Goal: Information Seeking & Learning: Learn about a topic

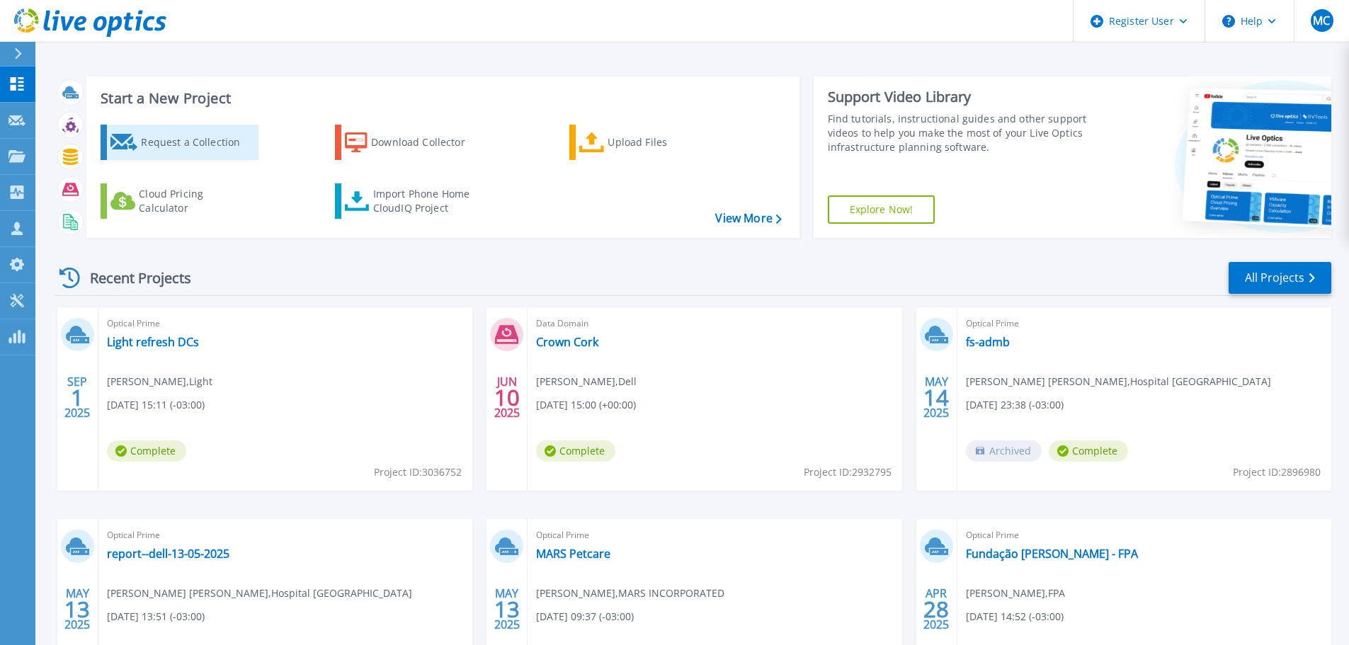
click at [177, 144] on div "Request a Collection" at bounding box center [197, 142] width 113 height 28
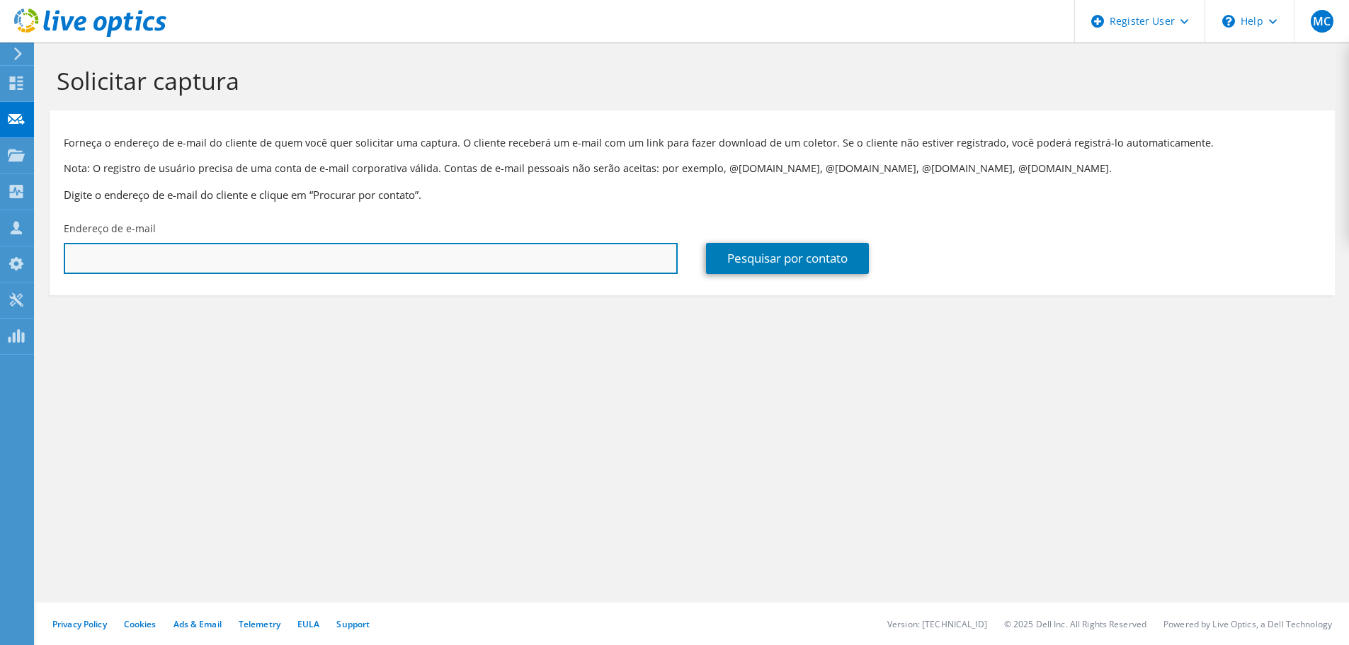
click at [384, 258] on input "text" at bounding box center [371, 258] width 614 height 31
paste input "Renan Pereira De Souza <renan.souza@br.yazaki.com>"
type input "renan.souza@br.yazaki.com"
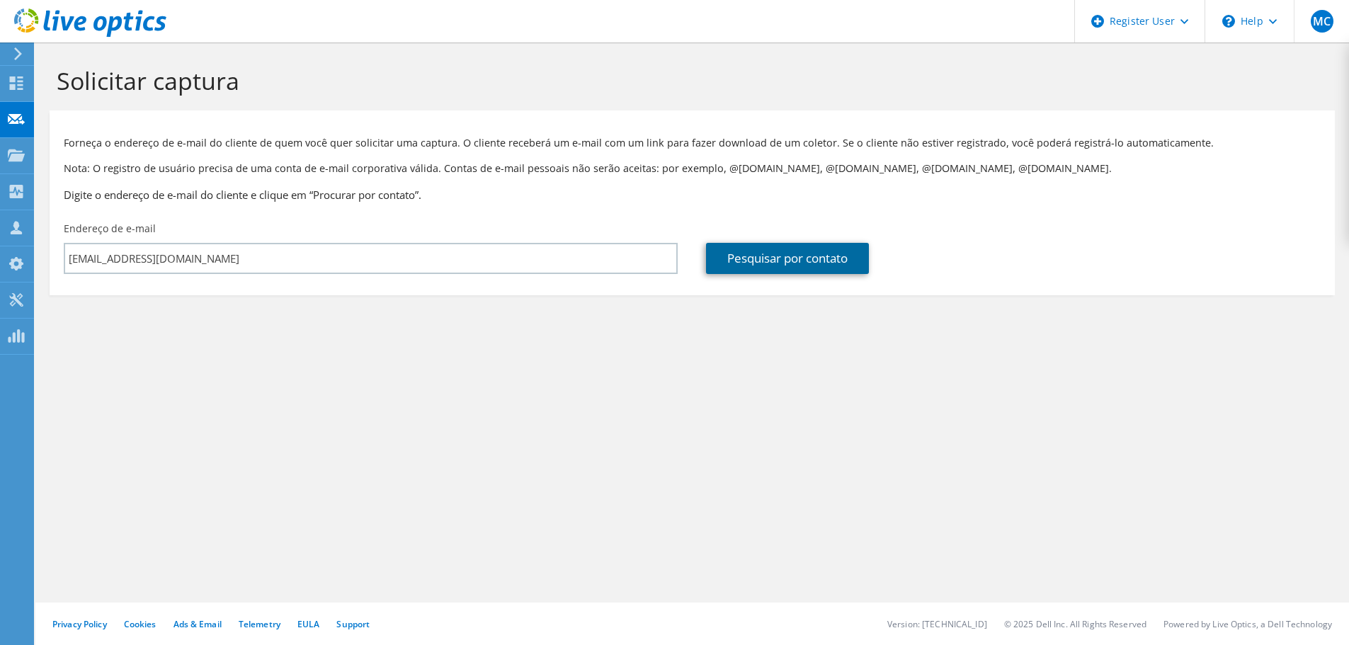
click at [746, 261] on link "Pesquisar por contato" at bounding box center [787, 258] width 163 height 31
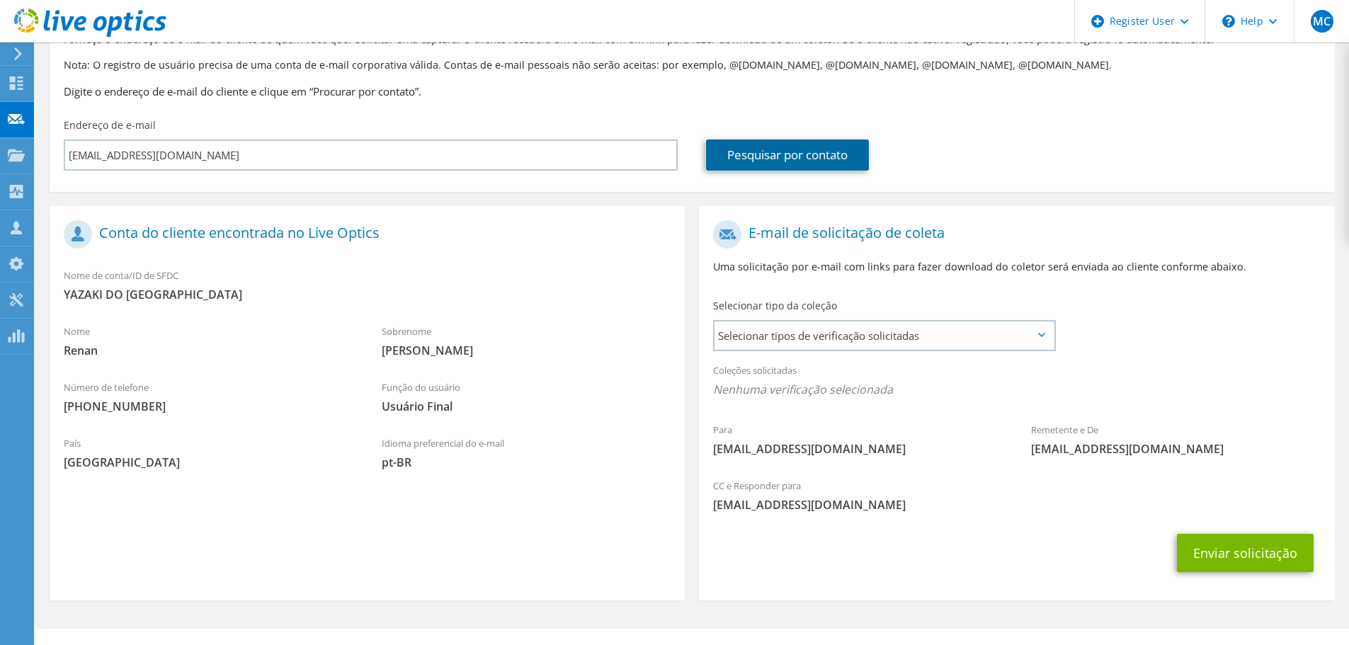
scroll to position [130, 0]
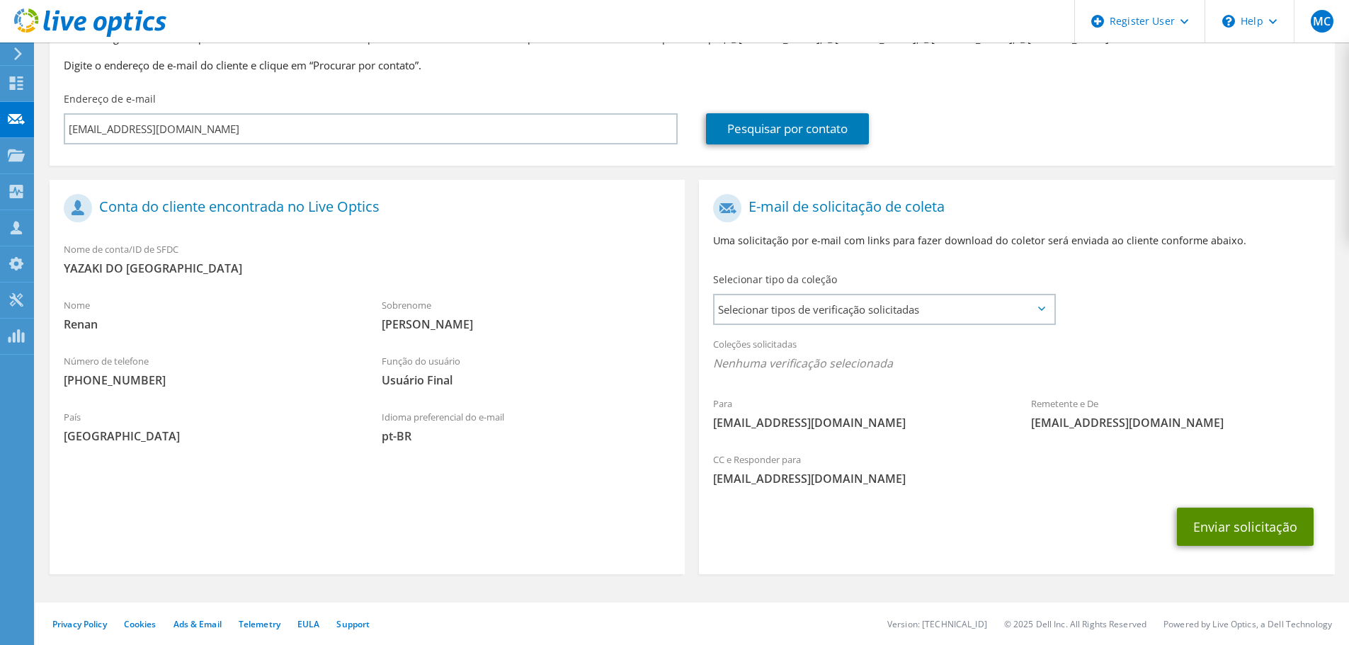
click at [1241, 525] on button "Enviar solicitação" at bounding box center [1245, 527] width 137 height 38
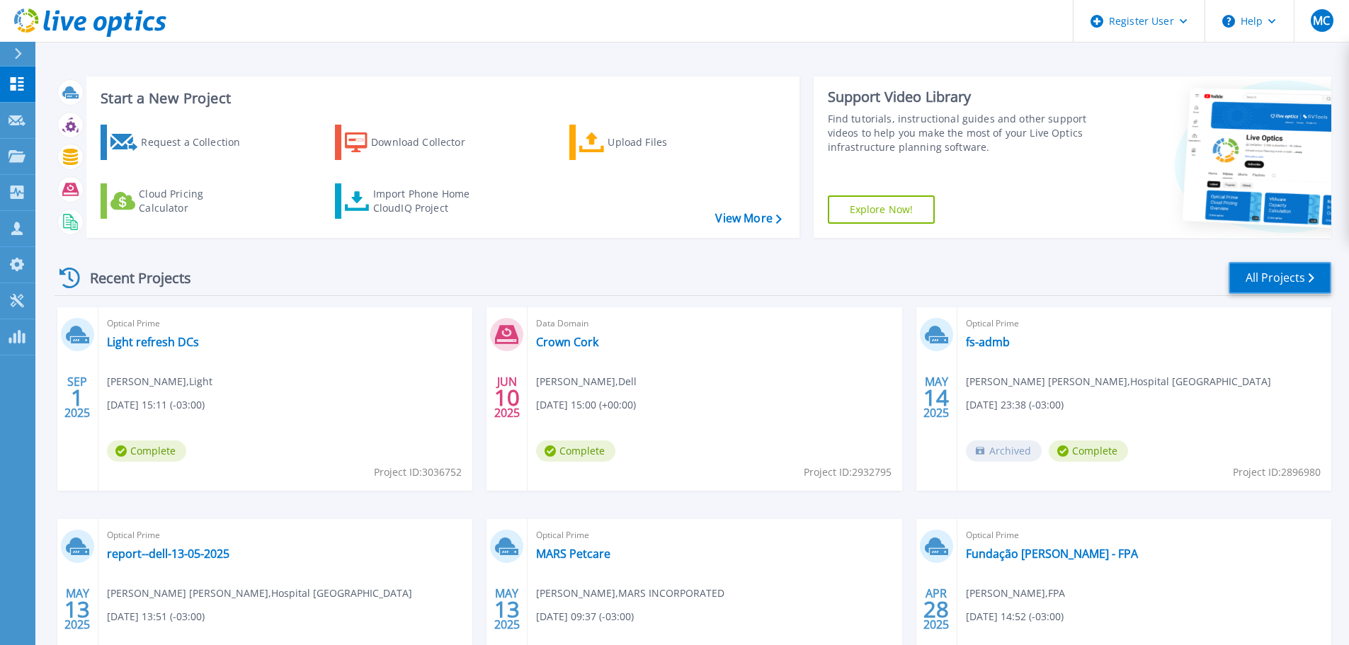
click at [1286, 287] on link "All Projects" at bounding box center [1280, 278] width 103 height 32
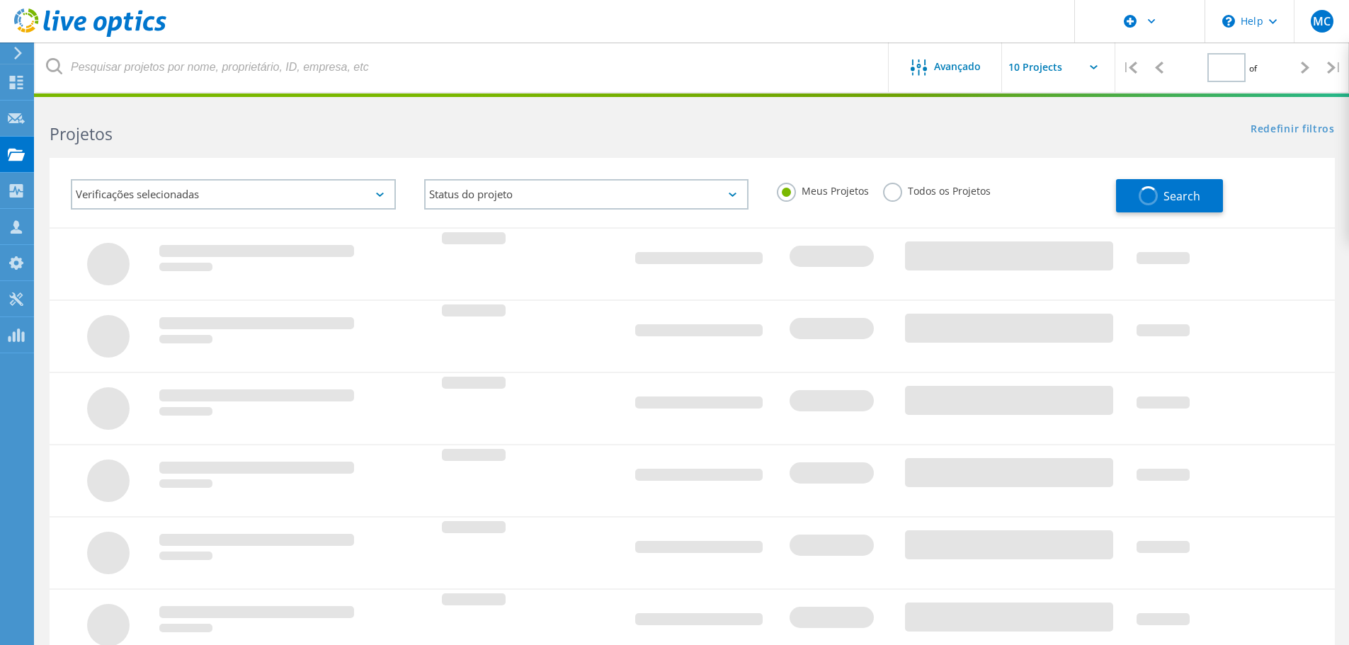
type input "1"
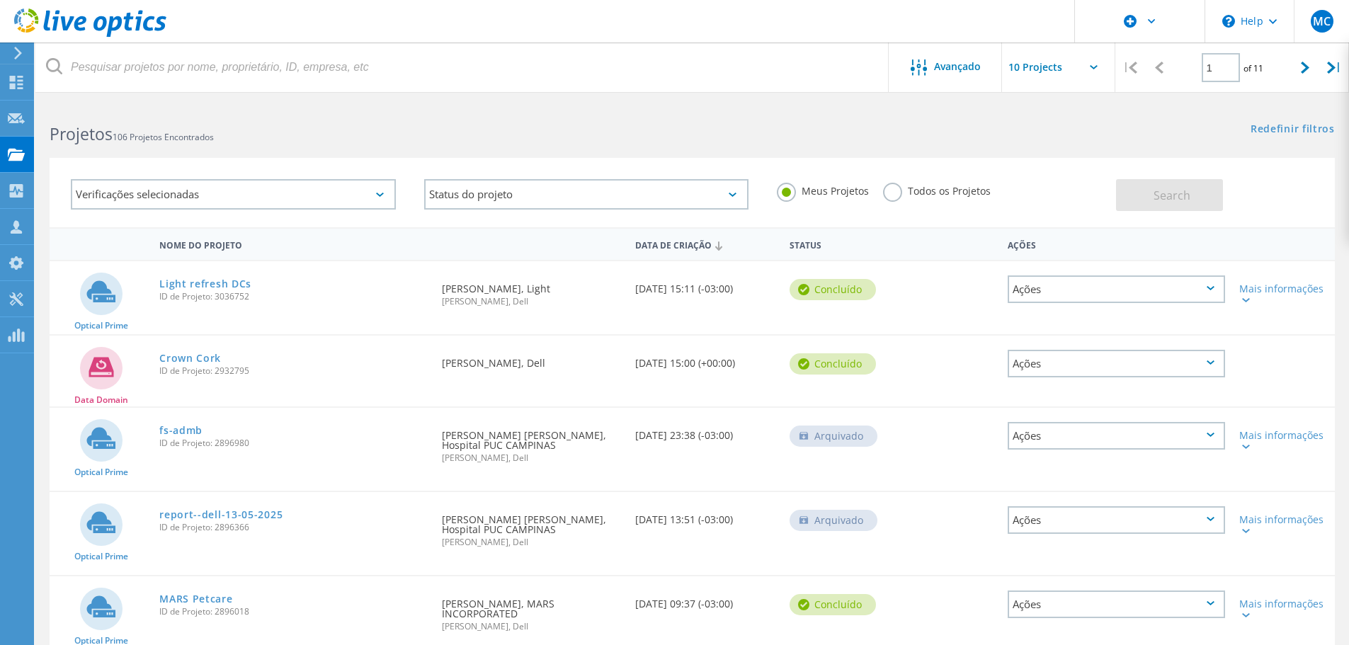
click at [905, 188] on label "Todos os Projetos" at bounding box center [937, 189] width 108 height 13
click at [0, 0] on input "Todos os Projetos" at bounding box center [0, 0] width 0 height 0
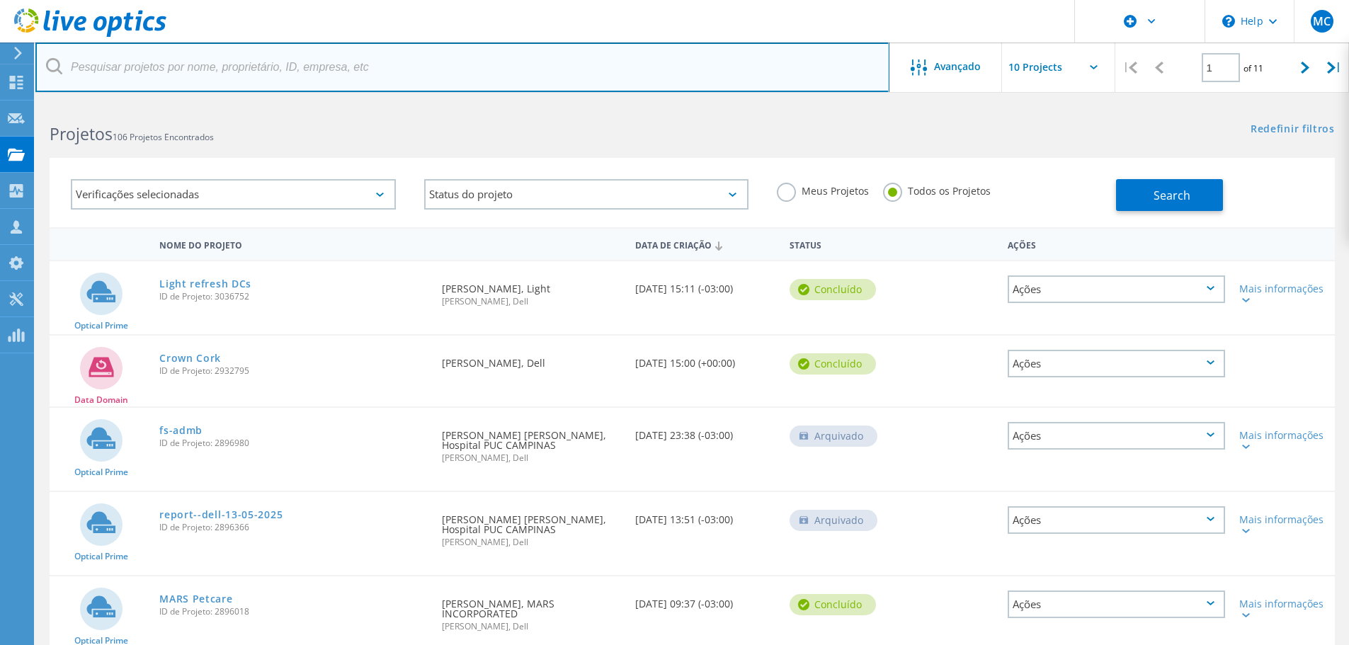
click at [332, 66] on input "text" at bounding box center [462, 67] width 854 height 50
type input "yazaki"
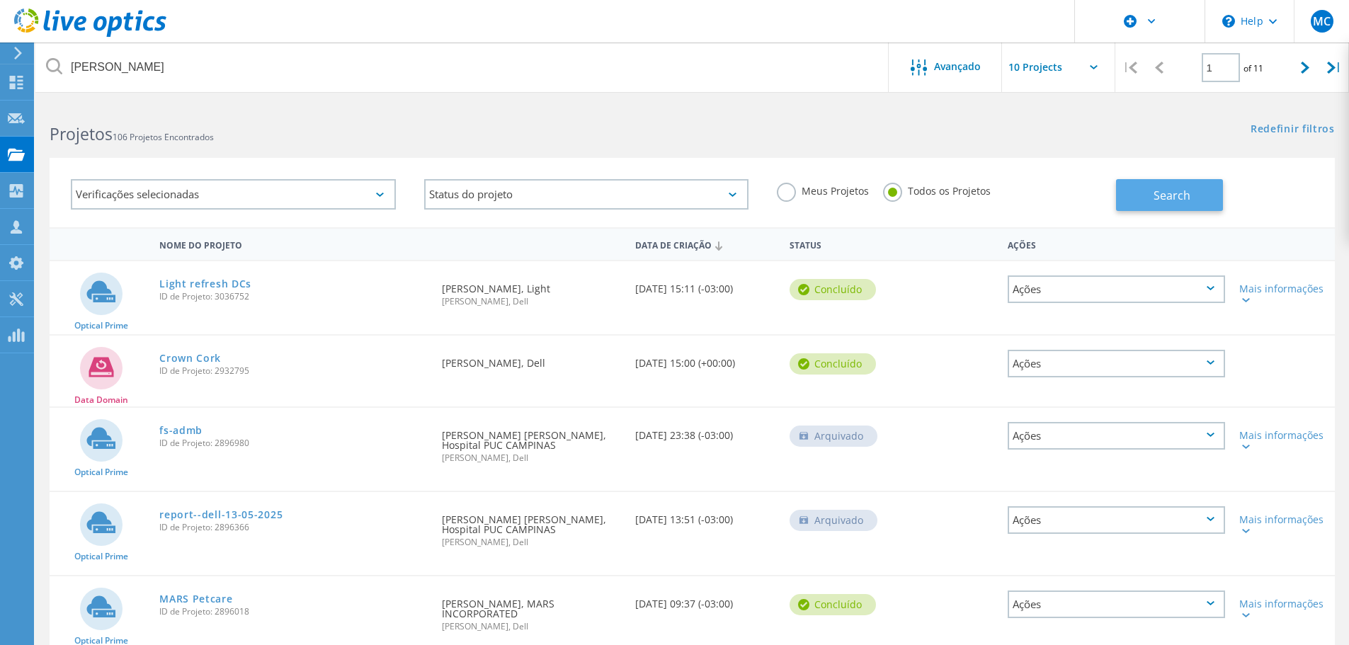
click at [1151, 193] on button "Search" at bounding box center [1169, 195] width 107 height 32
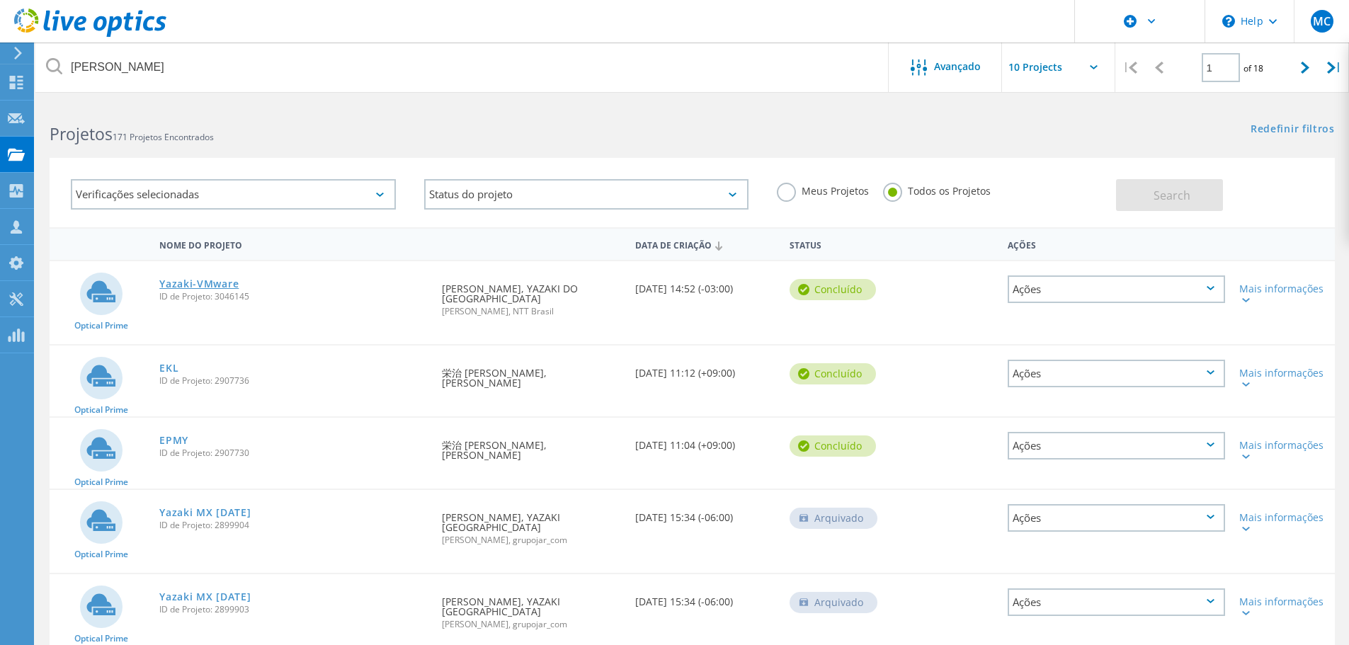
click at [200, 282] on link "Yazaki-VMware" at bounding box center [198, 284] width 79 height 10
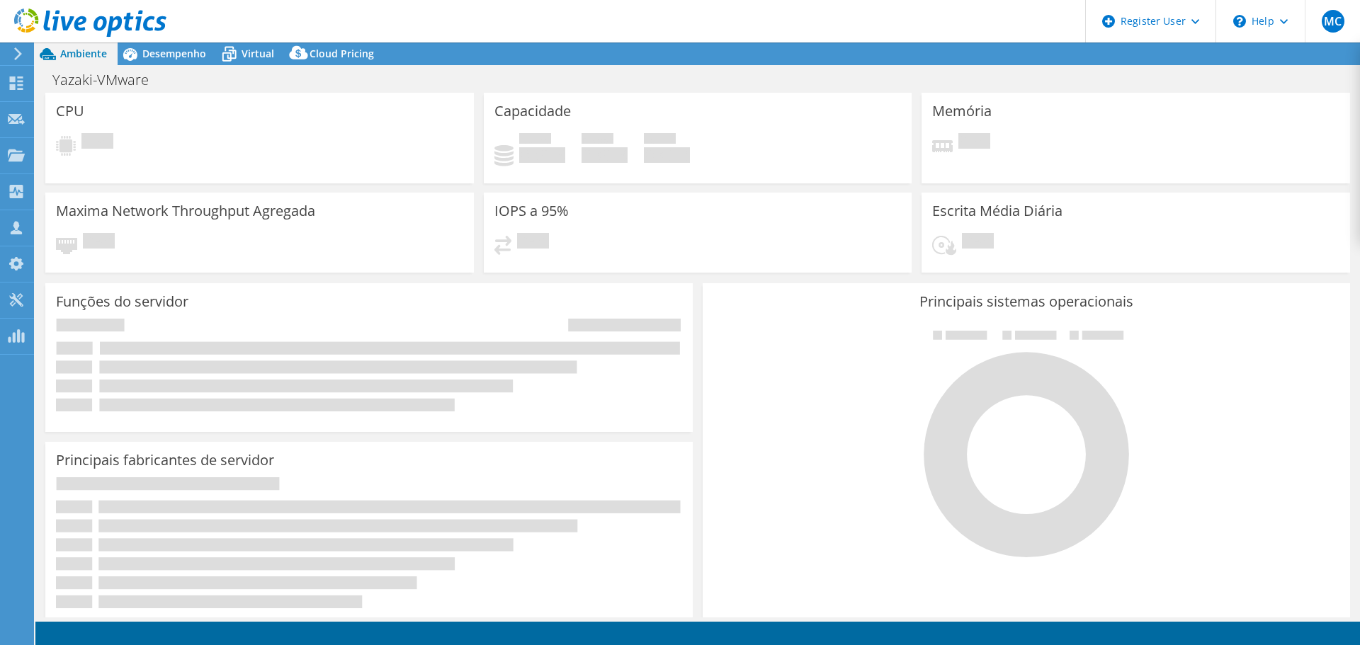
select select "USD"
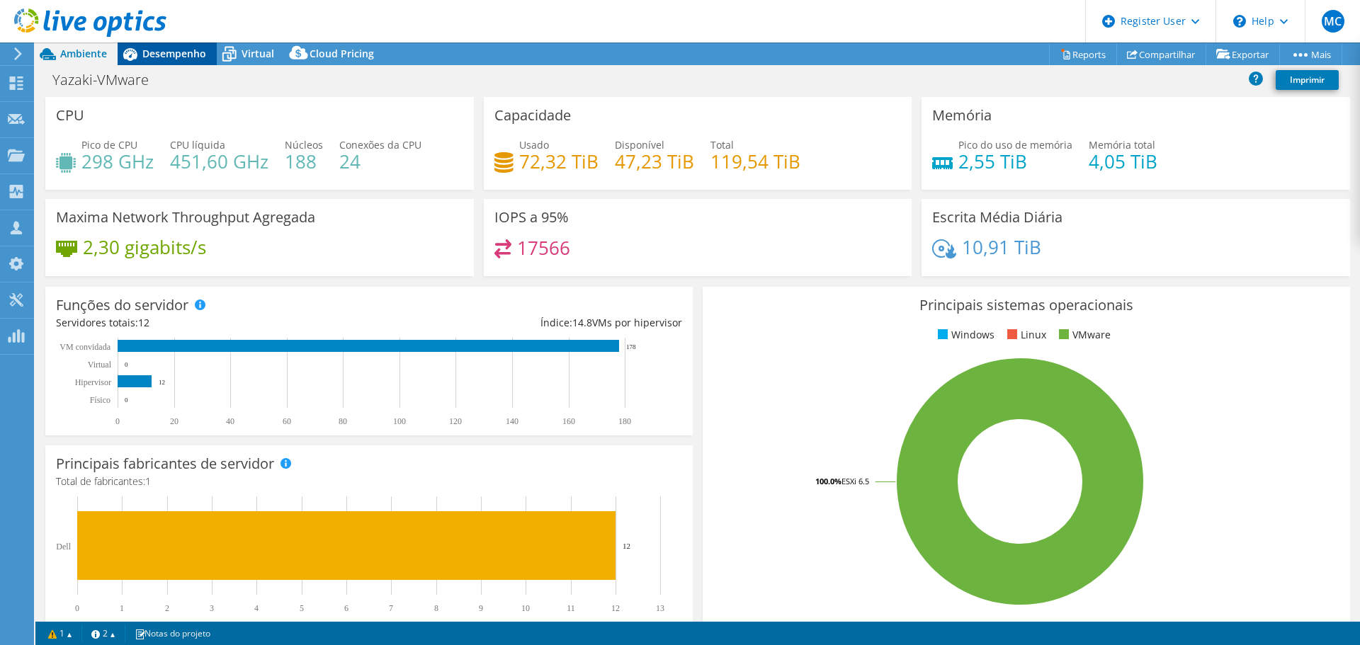
click at [173, 52] on span "Desempenho" at bounding box center [174, 53] width 64 height 13
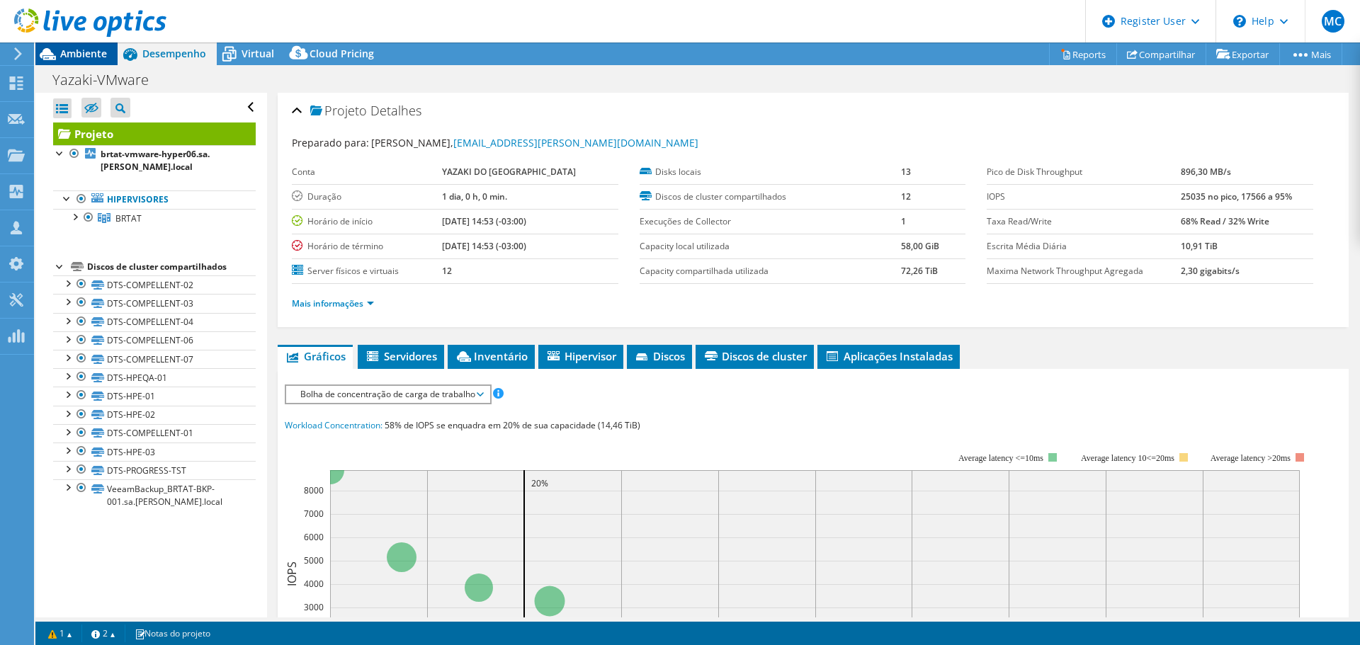
click at [81, 57] on span "Ambiente" at bounding box center [83, 53] width 47 height 13
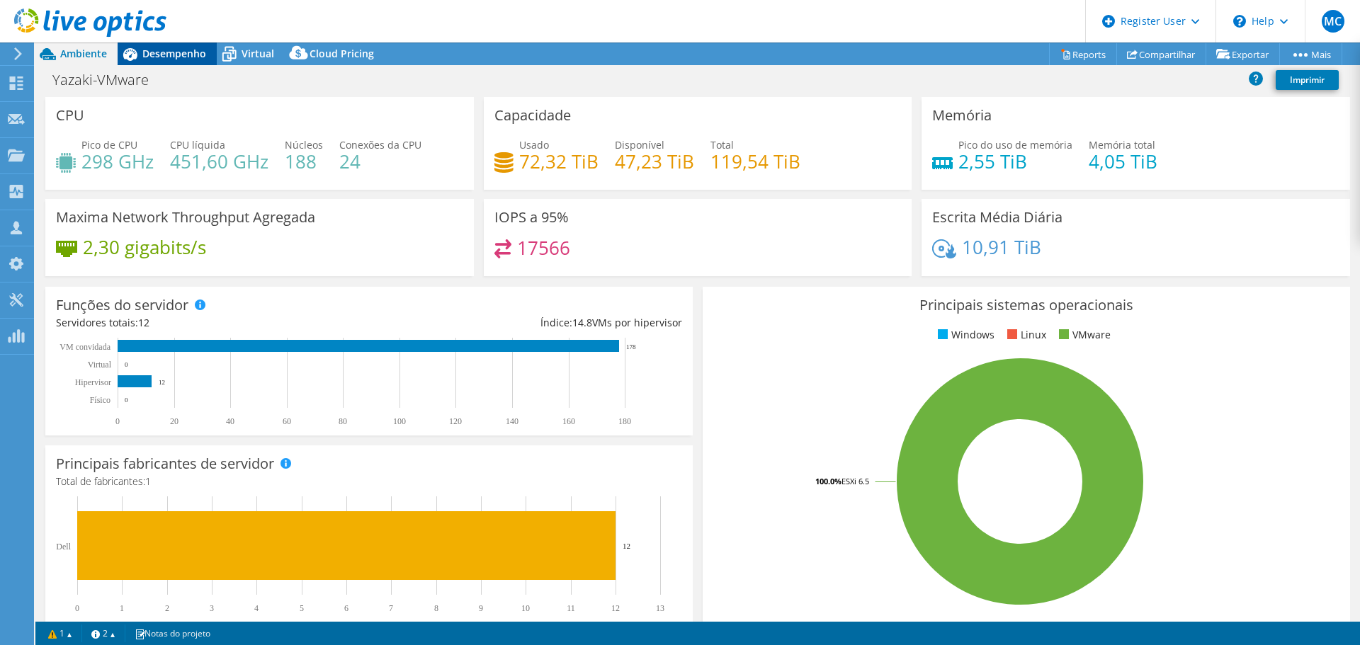
click at [176, 49] on span "Desempenho" at bounding box center [174, 53] width 64 height 13
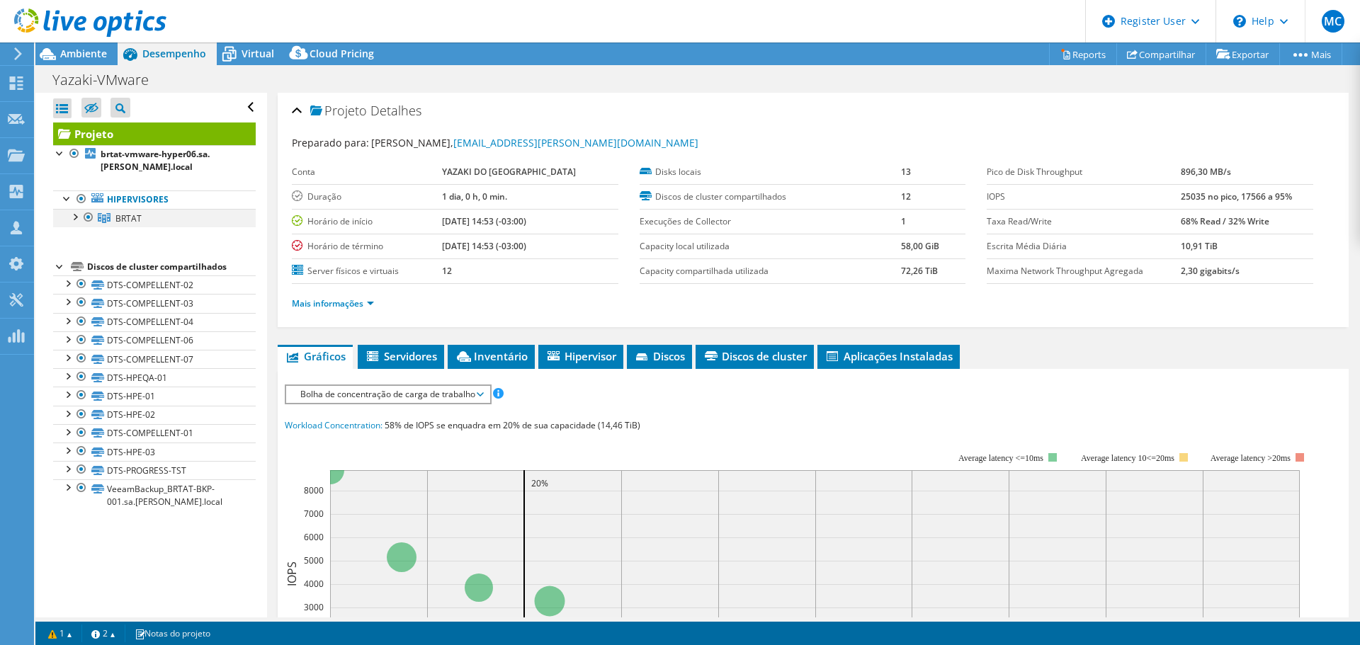
click at [76, 216] on div at bounding box center [74, 216] width 14 height 14
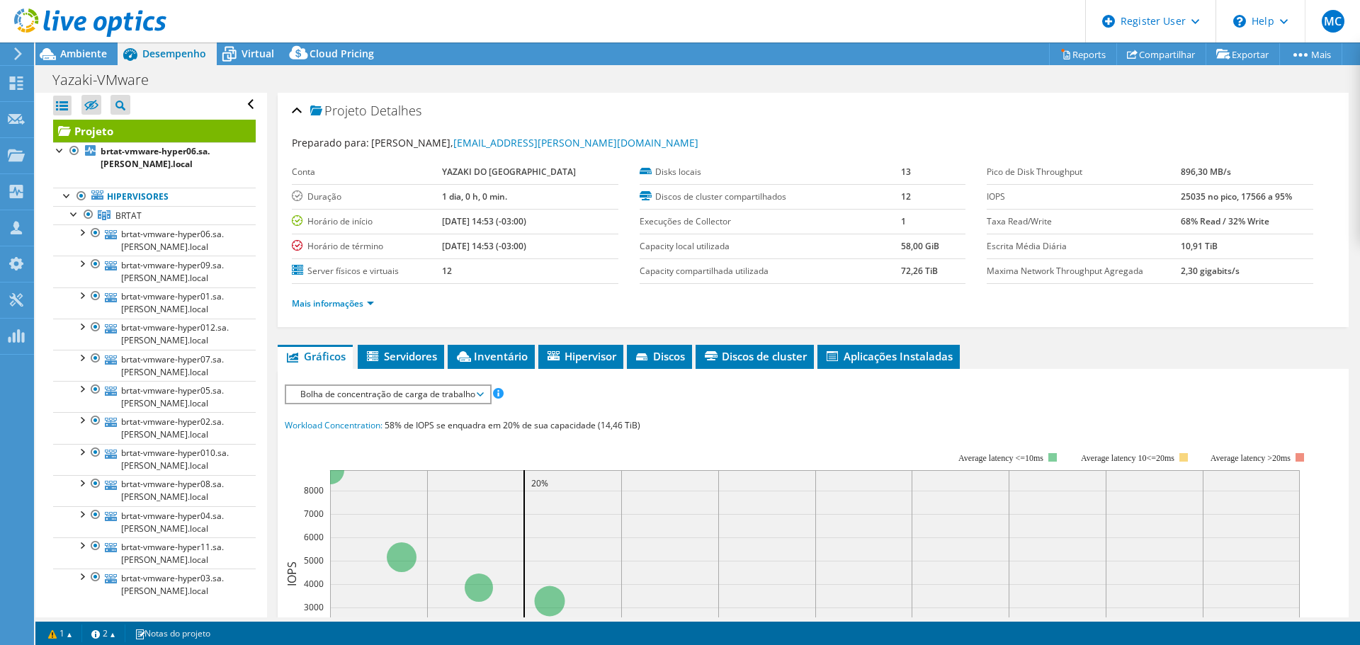
scroll to position [74, 0]
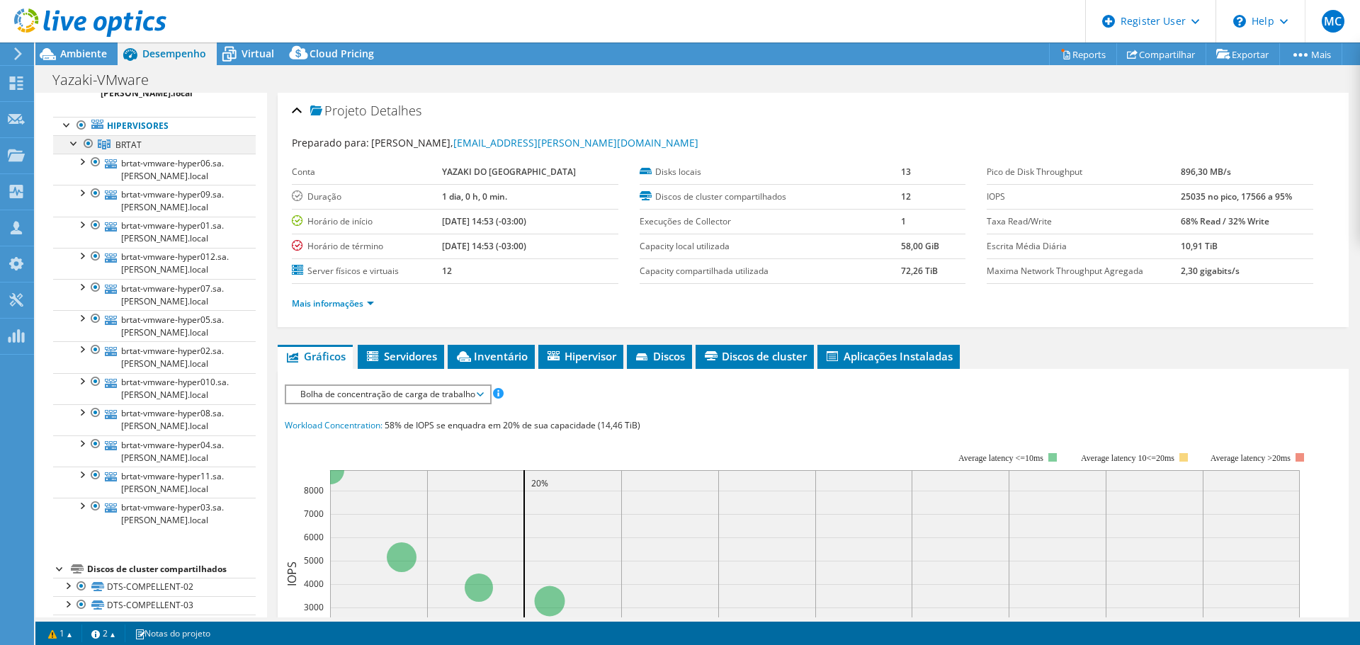
click at [75, 147] on div at bounding box center [74, 142] width 14 height 14
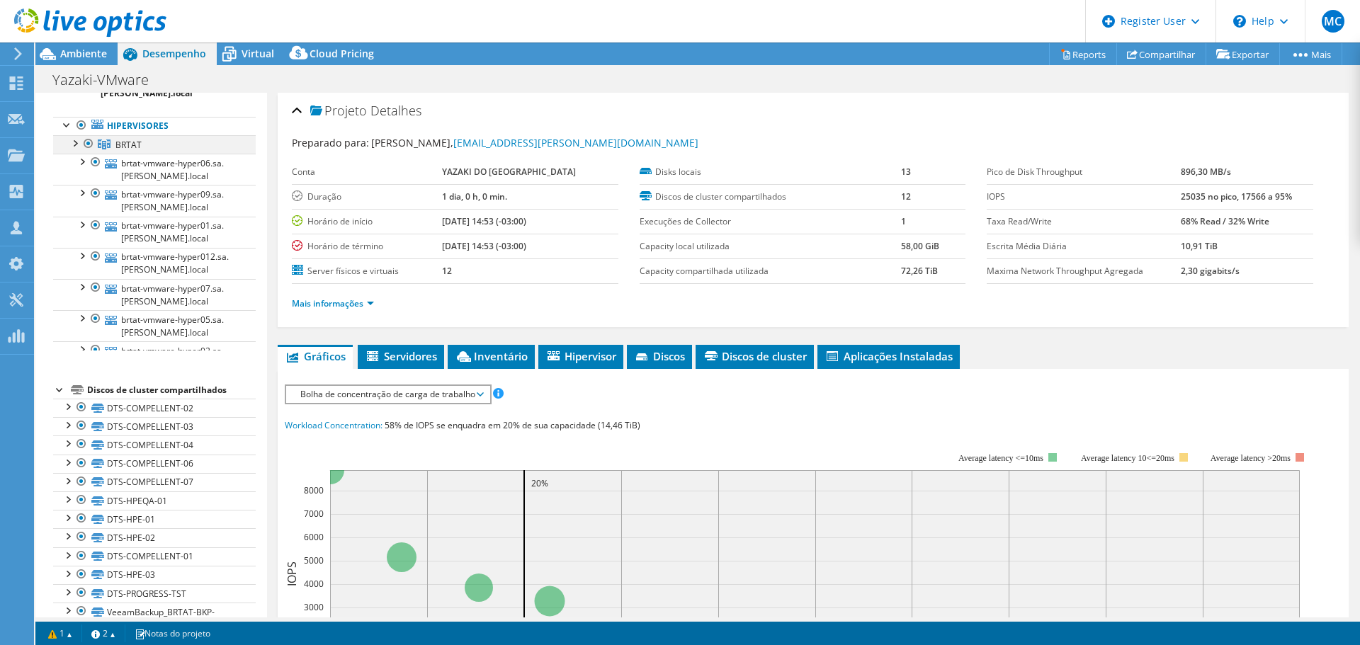
scroll to position [0, 0]
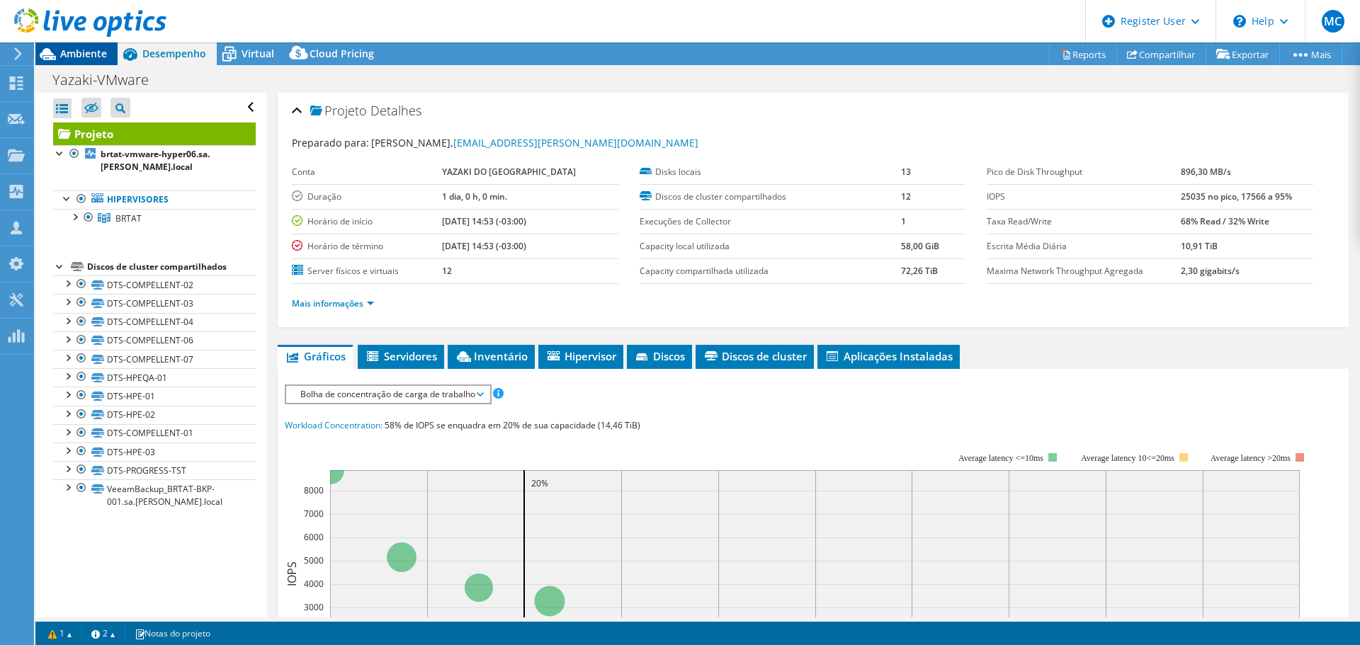
click at [75, 55] on span "Ambiente" at bounding box center [83, 53] width 47 height 13
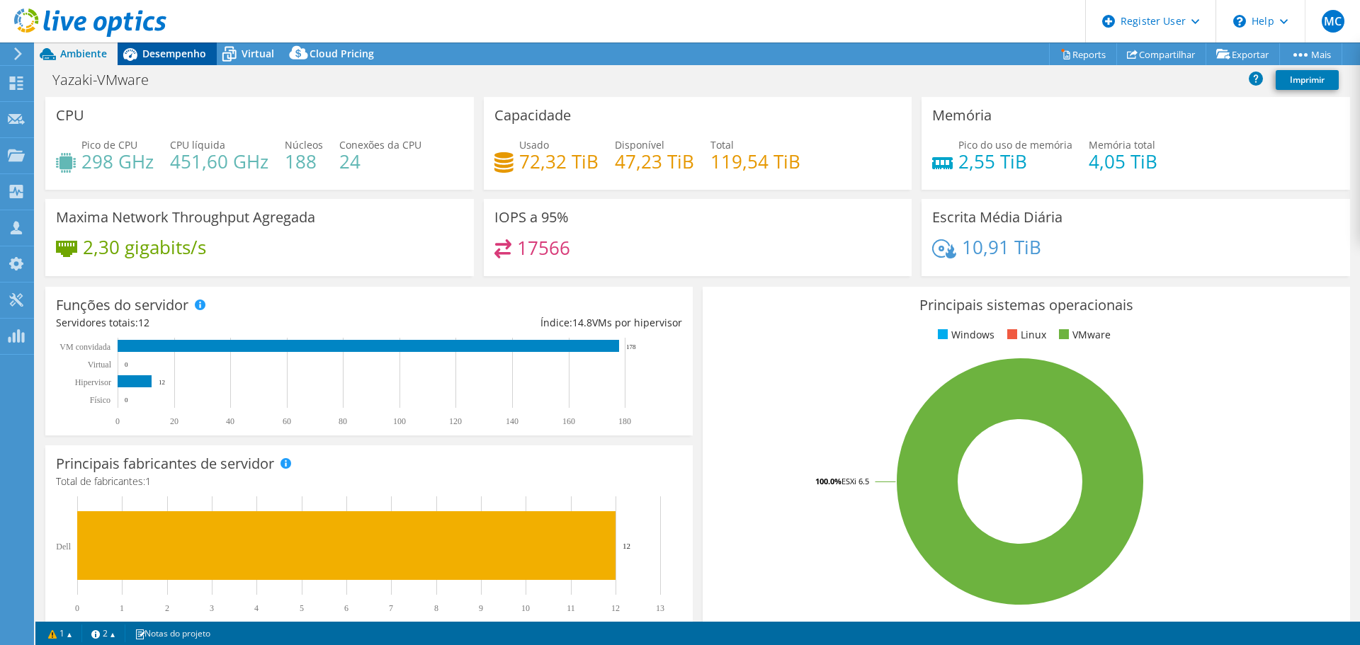
click at [178, 53] on span "Desempenho" at bounding box center [174, 53] width 64 height 13
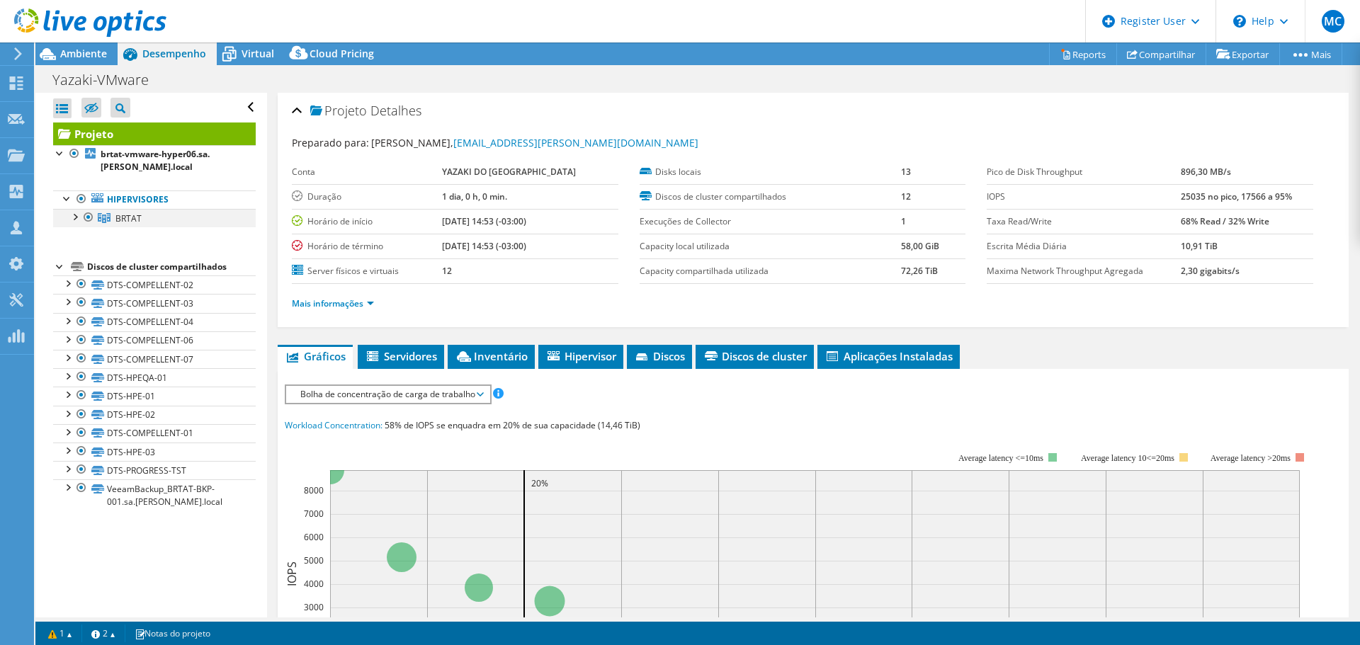
click at [74, 215] on div at bounding box center [74, 216] width 14 height 14
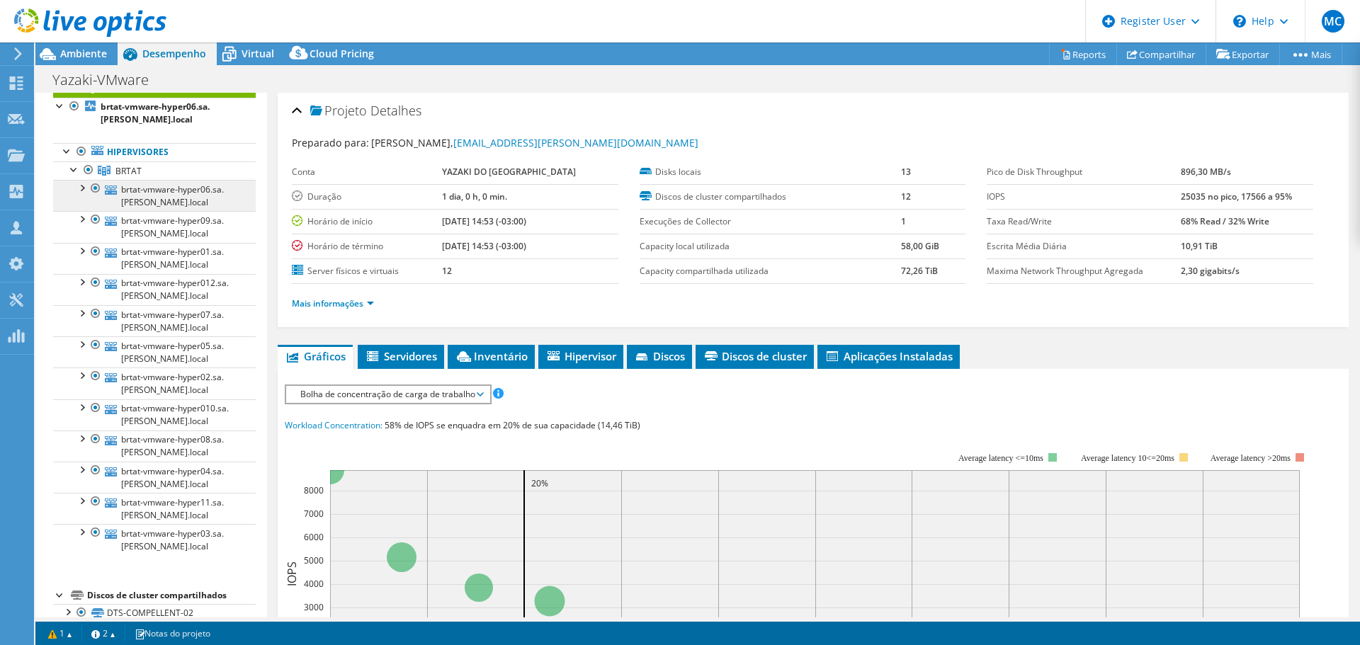
scroll to position [71, 0]
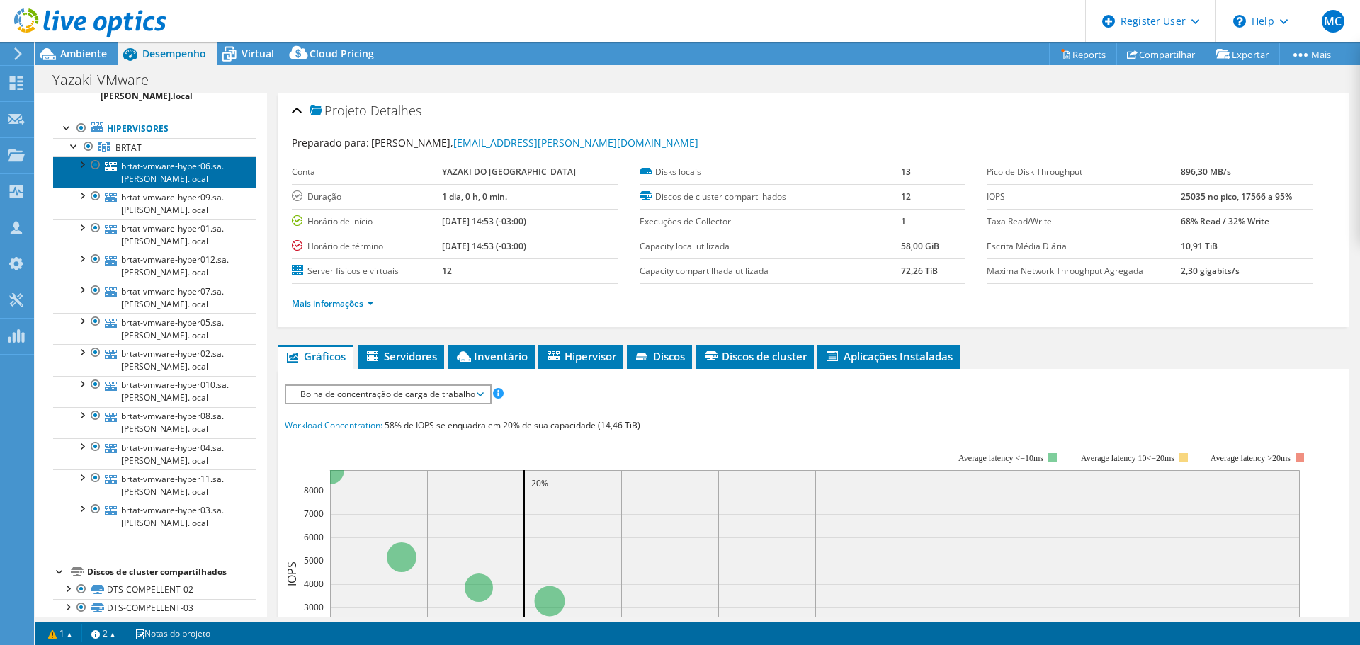
click at [138, 179] on link "brtat-vmware-hyper06.sa.yazaki.local" at bounding box center [154, 171] width 203 height 31
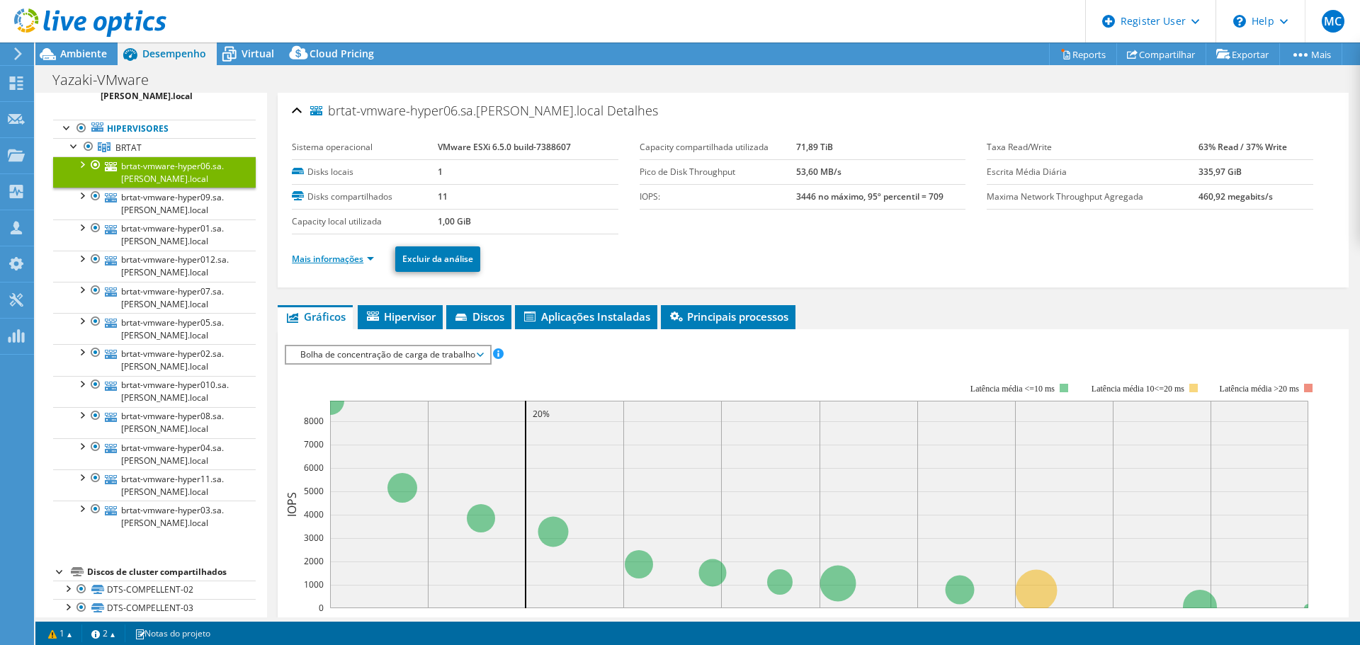
click at [372, 260] on link "Mais informações" at bounding box center [333, 259] width 82 height 12
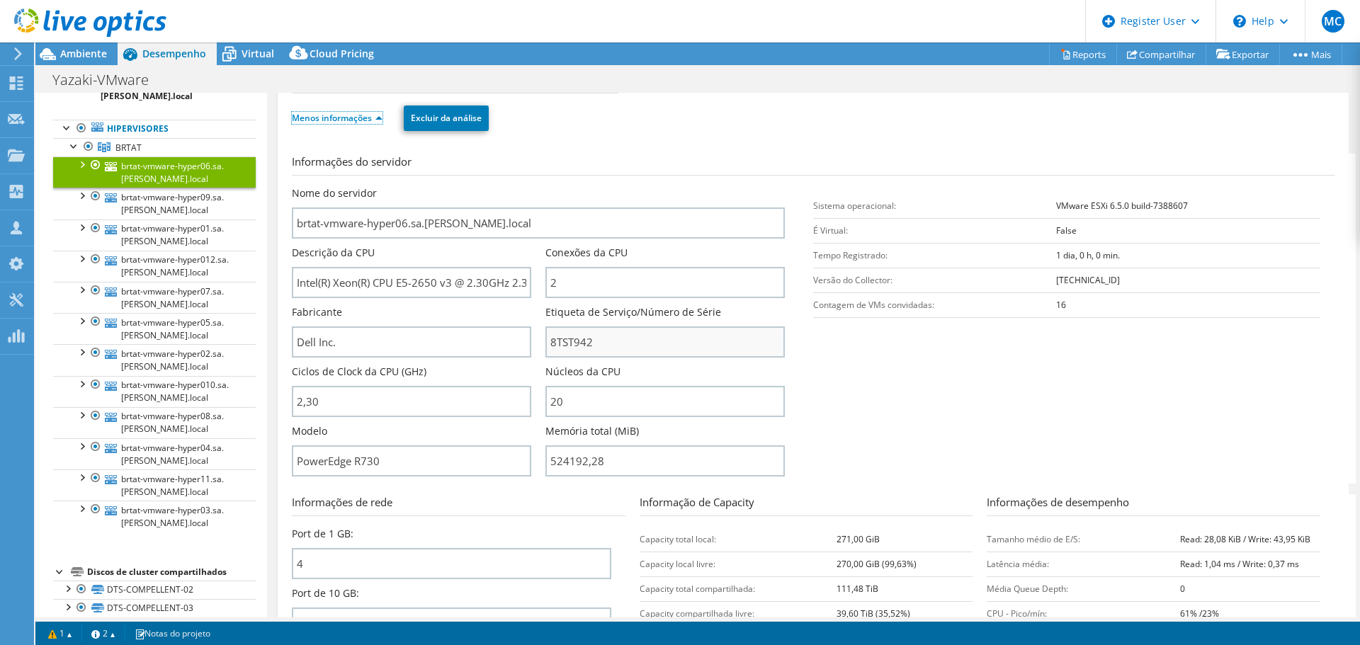
scroll to position [142, 0]
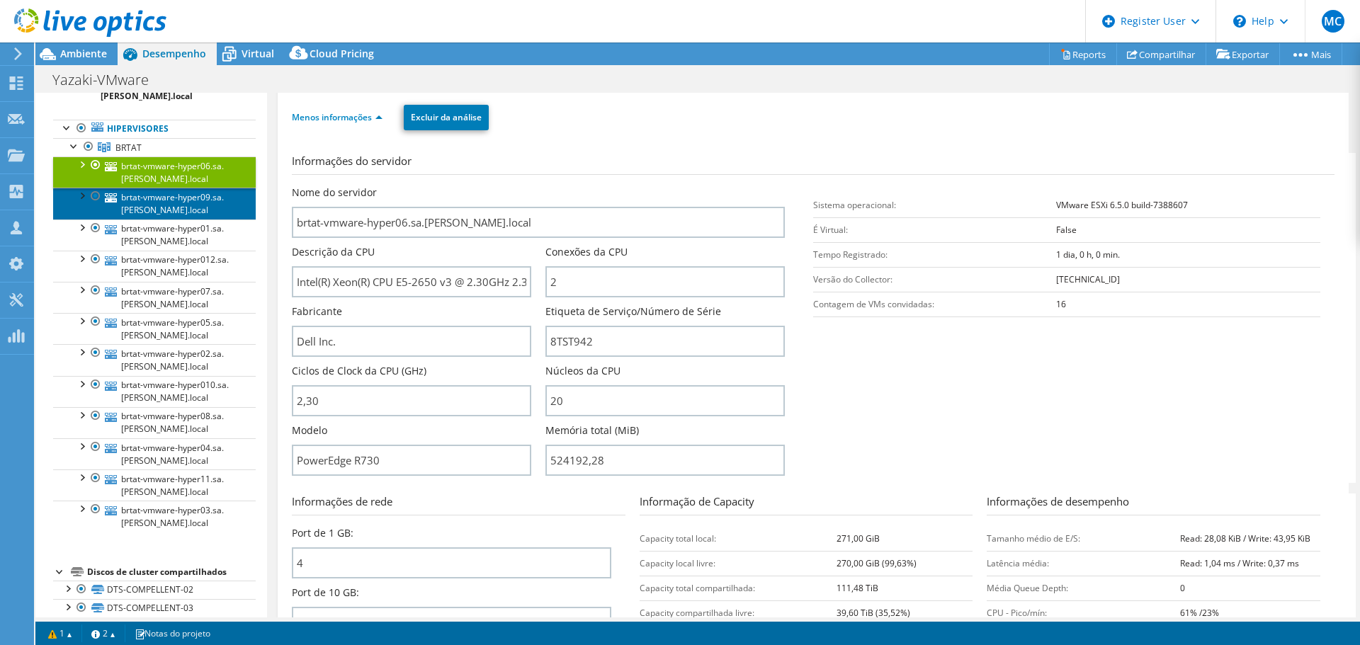
click at [183, 212] on link "brtat-vmware-hyper09.sa.yazaki.local" at bounding box center [154, 203] width 203 height 31
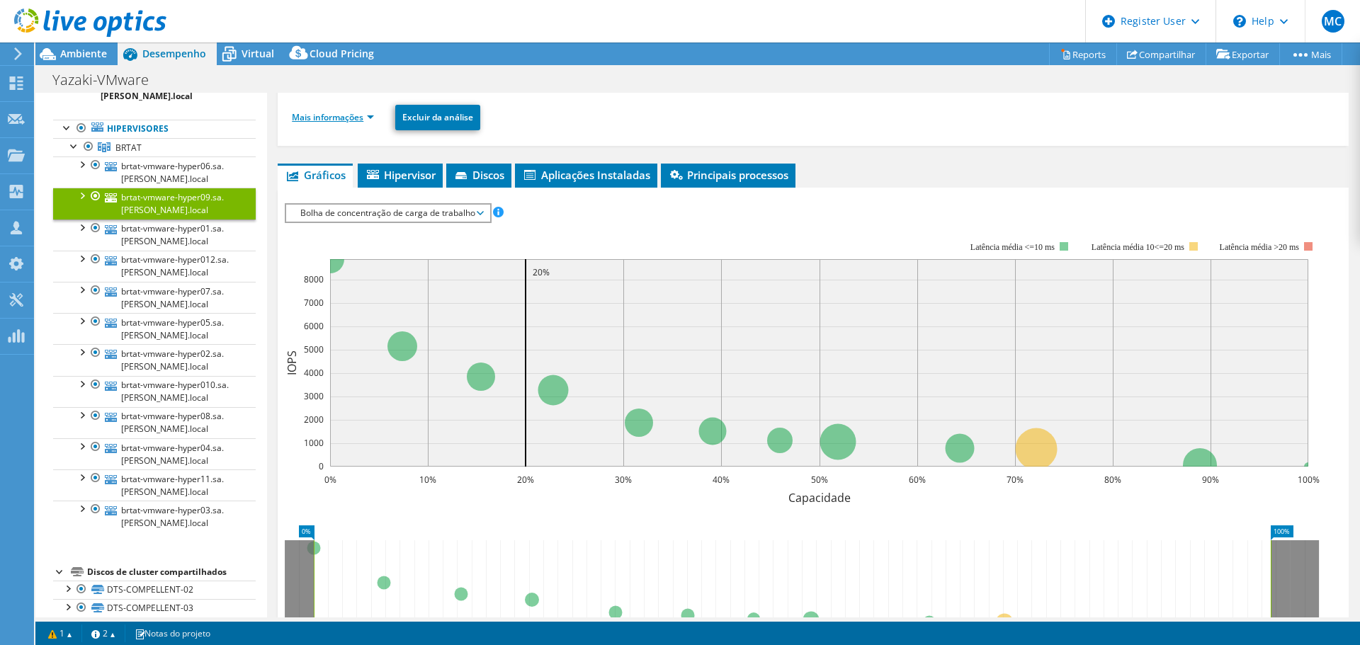
click at [371, 117] on link "Mais informações" at bounding box center [333, 117] width 82 height 12
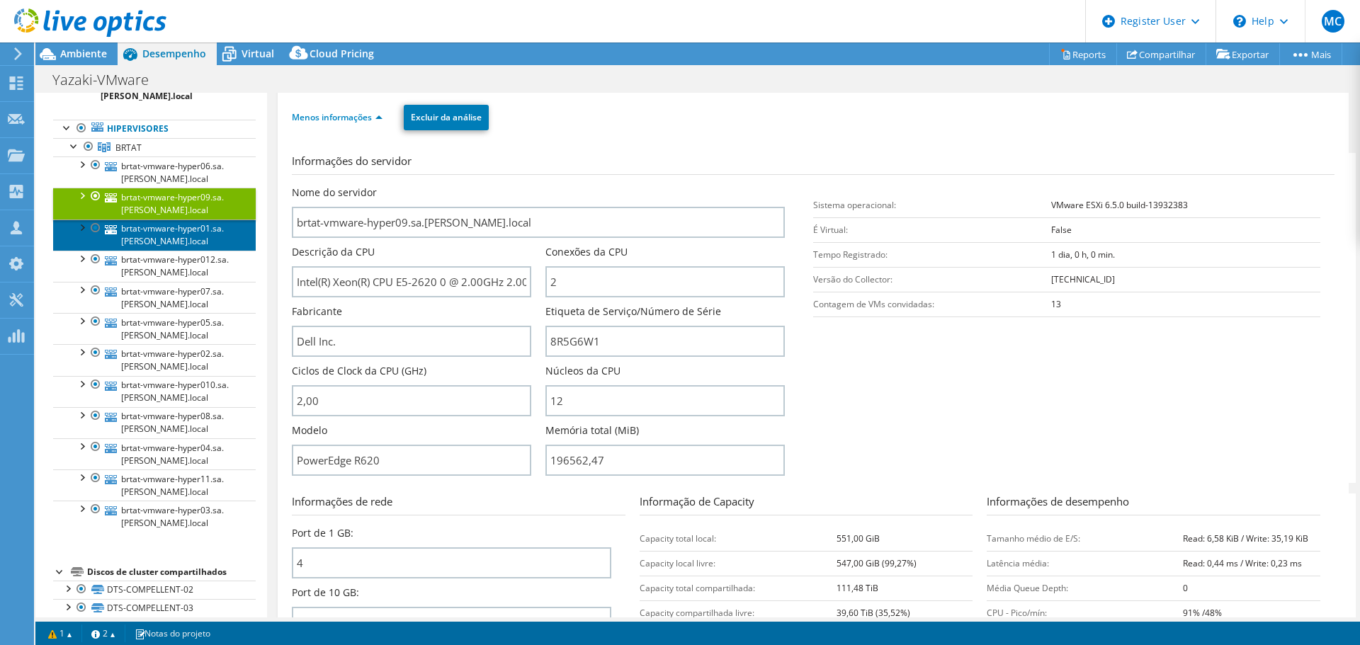
click at [144, 239] on link "brtat-vmware-hyper01.sa.yazaki.local" at bounding box center [154, 235] width 203 height 31
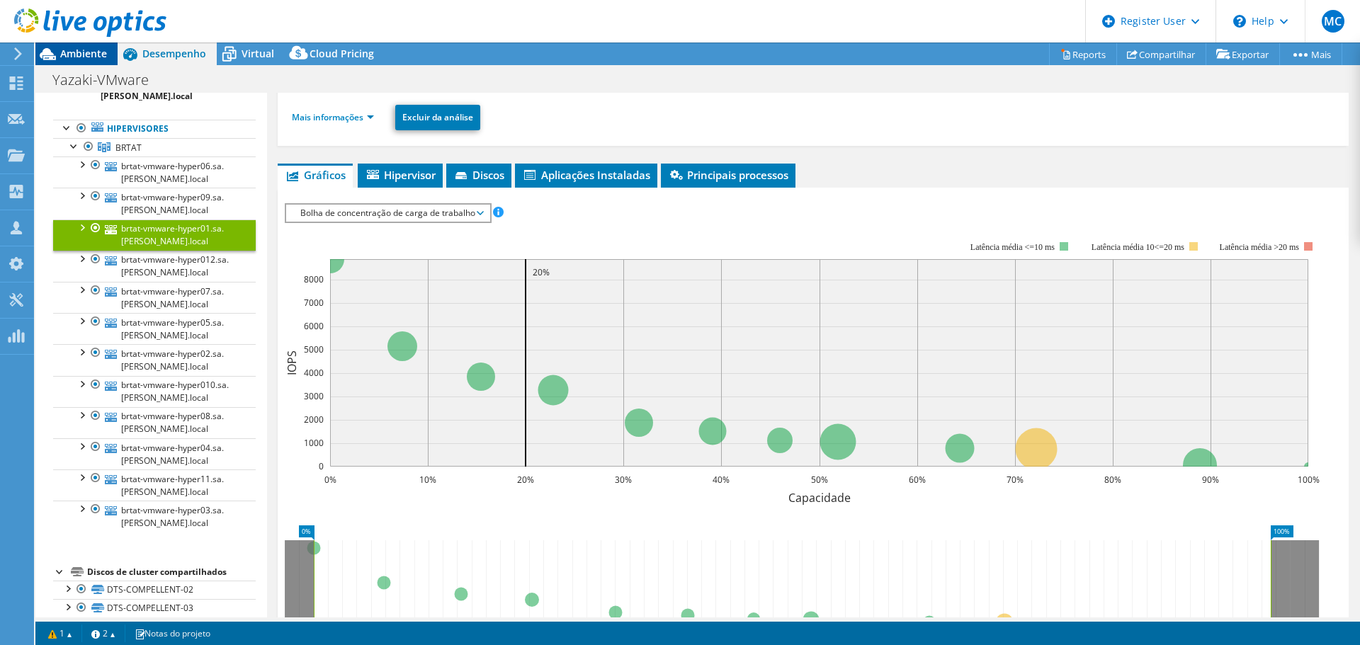
click at [91, 61] on div "Ambiente" at bounding box center [76, 53] width 82 height 23
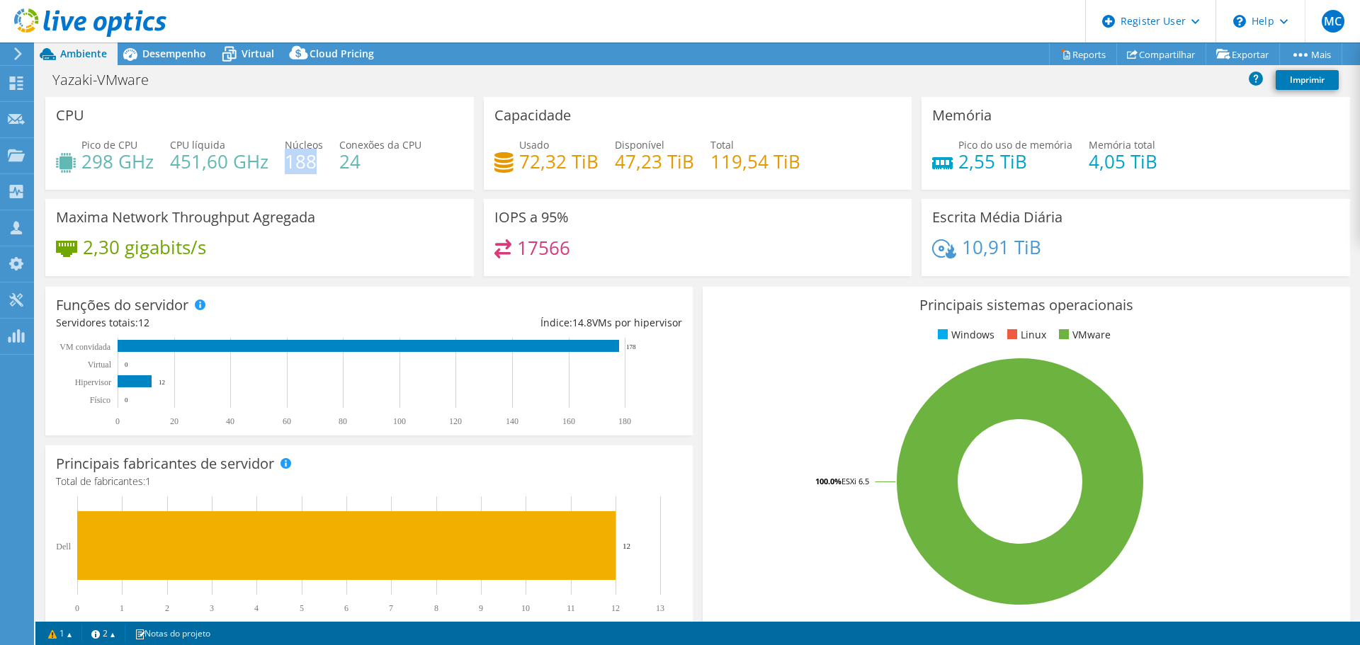
drag, startPoint x: 316, startPoint y: 167, endPoint x: 287, endPoint y: 162, distance: 28.8
click at [287, 164] on h4 "188" at bounding box center [304, 162] width 38 height 16
click at [263, 166] on h4 "451,60 GHz" at bounding box center [219, 162] width 98 height 16
click at [195, 57] on span "Desempenho" at bounding box center [174, 53] width 64 height 13
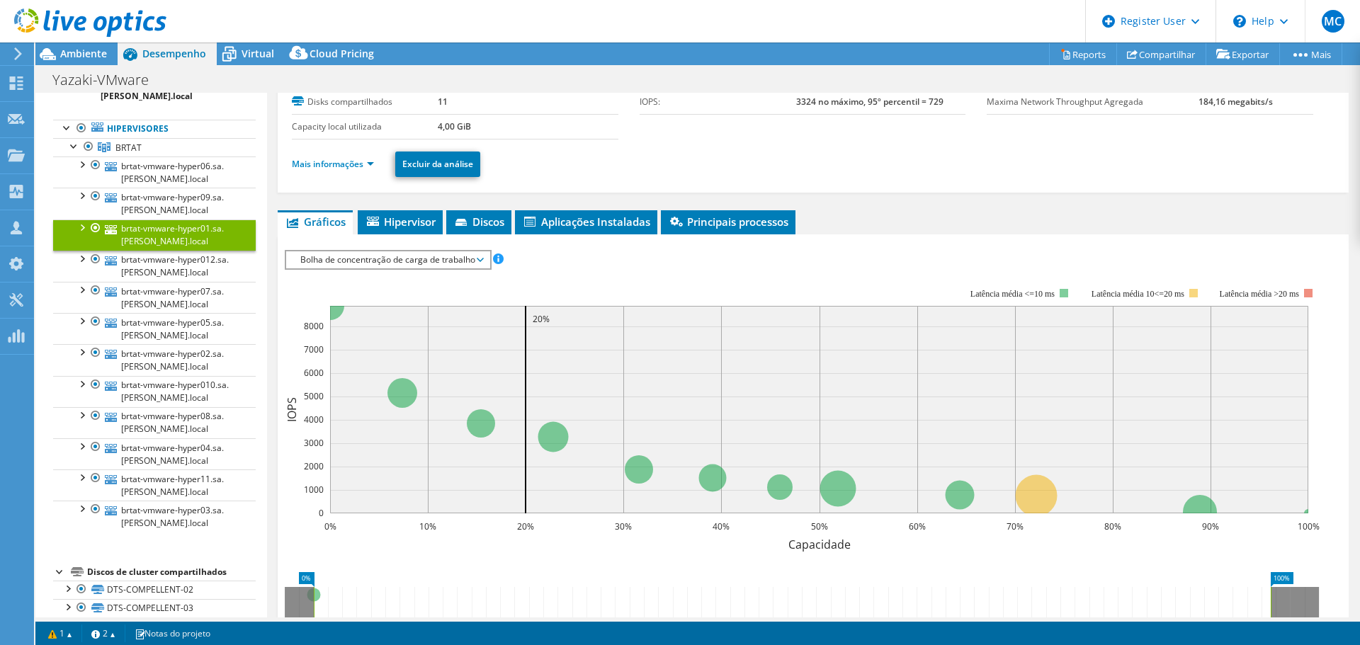
scroll to position [71, 0]
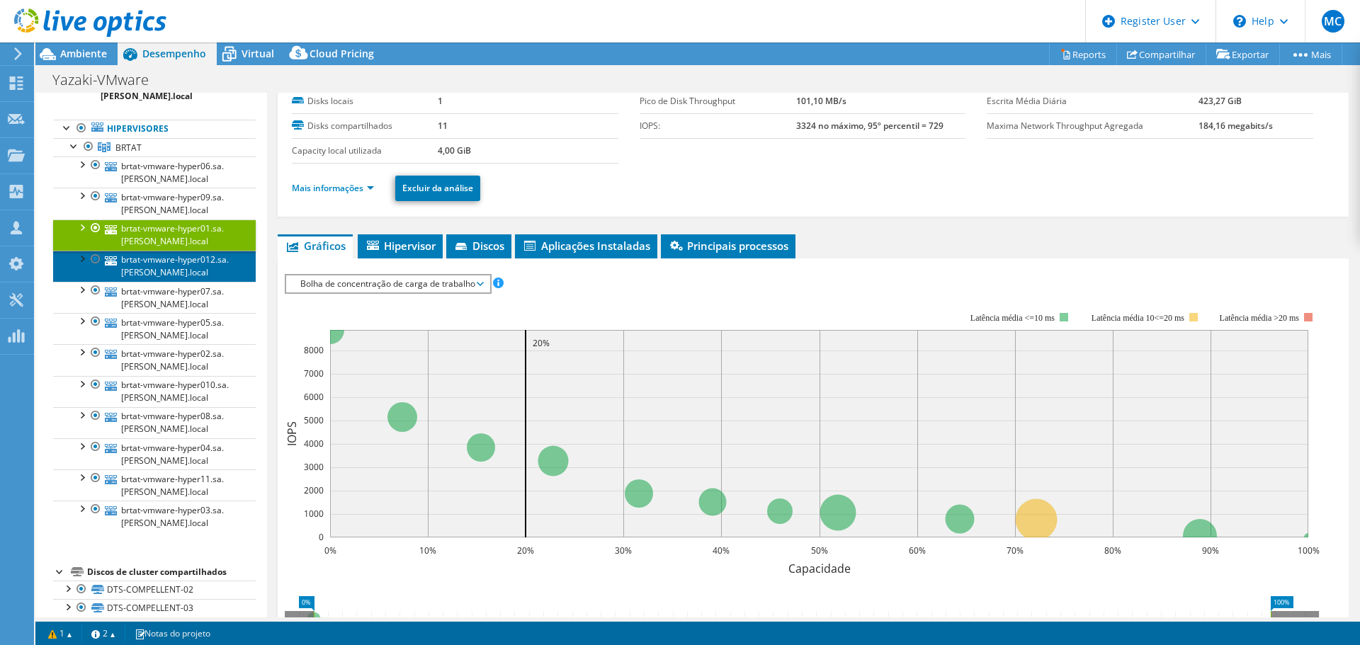
click at [153, 278] on link "brtat-vmware-hyper012.sa.yazaki.local" at bounding box center [154, 266] width 203 height 31
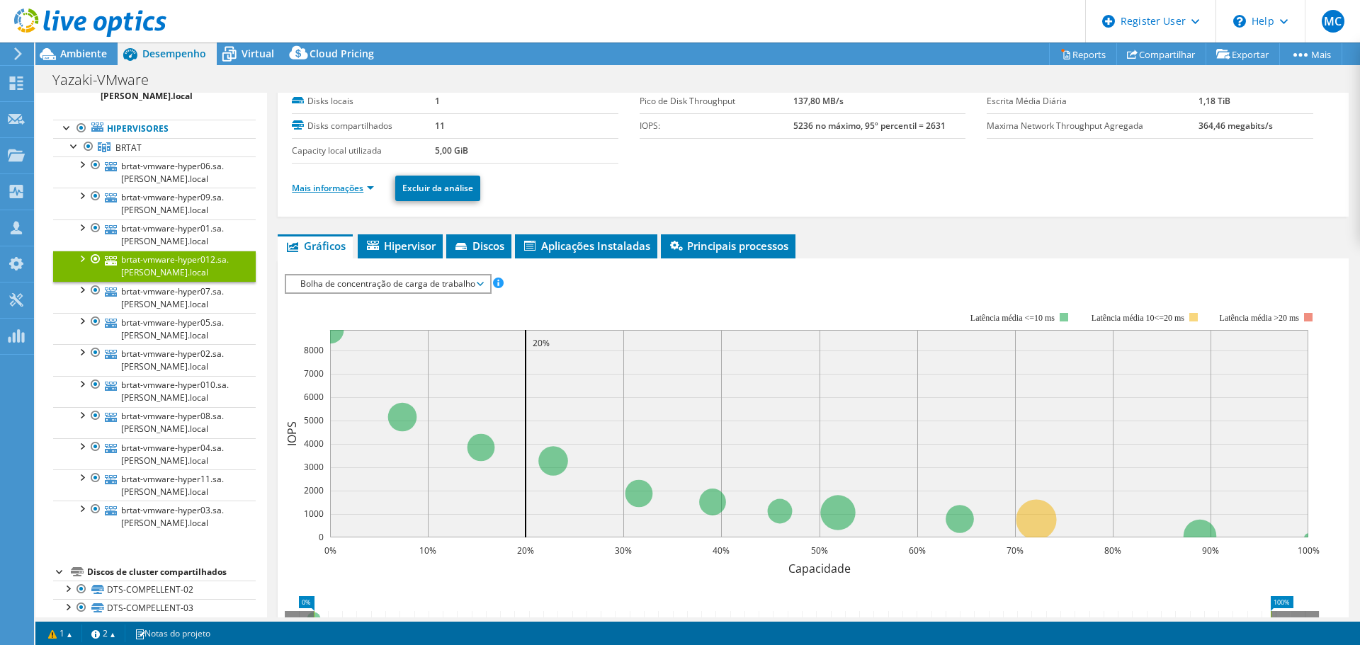
click at [373, 188] on link "Mais informações" at bounding box center [333, 188] width 82 height 12
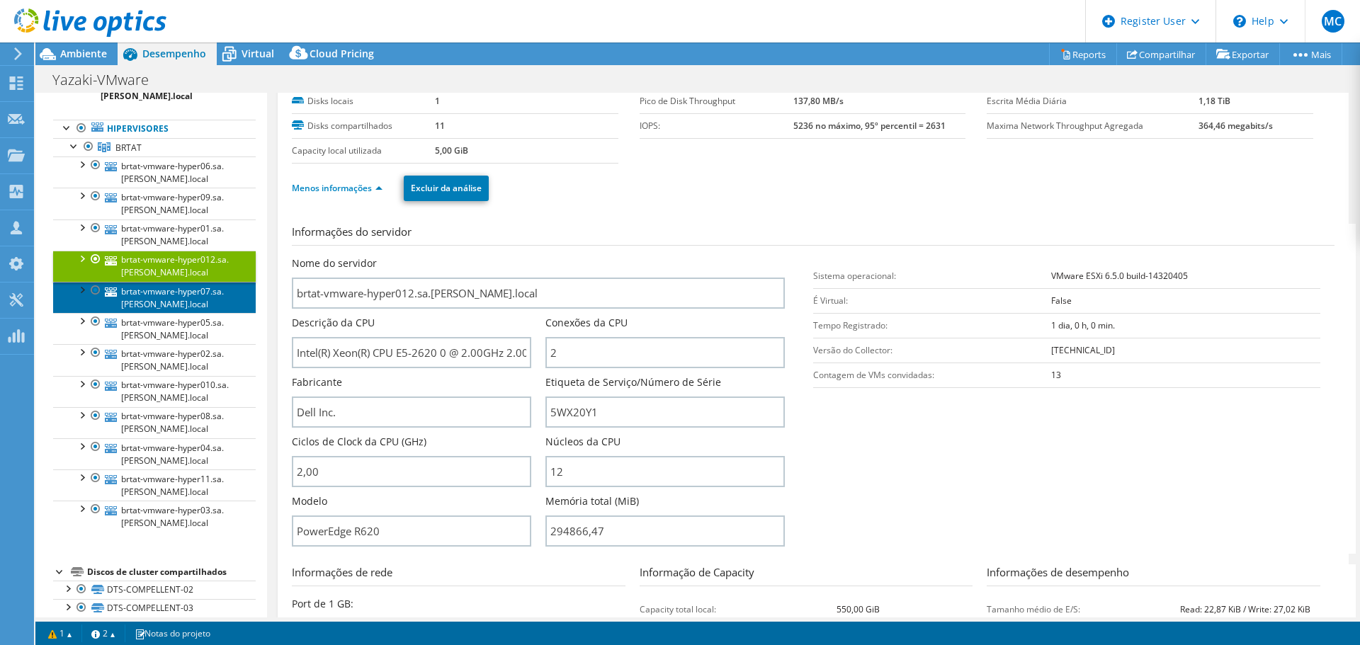
click at [169, 302] on link "brtat-vmware-hyper07.sa.yazaki.local" at bounding box center [154, 297] width 203 height 31
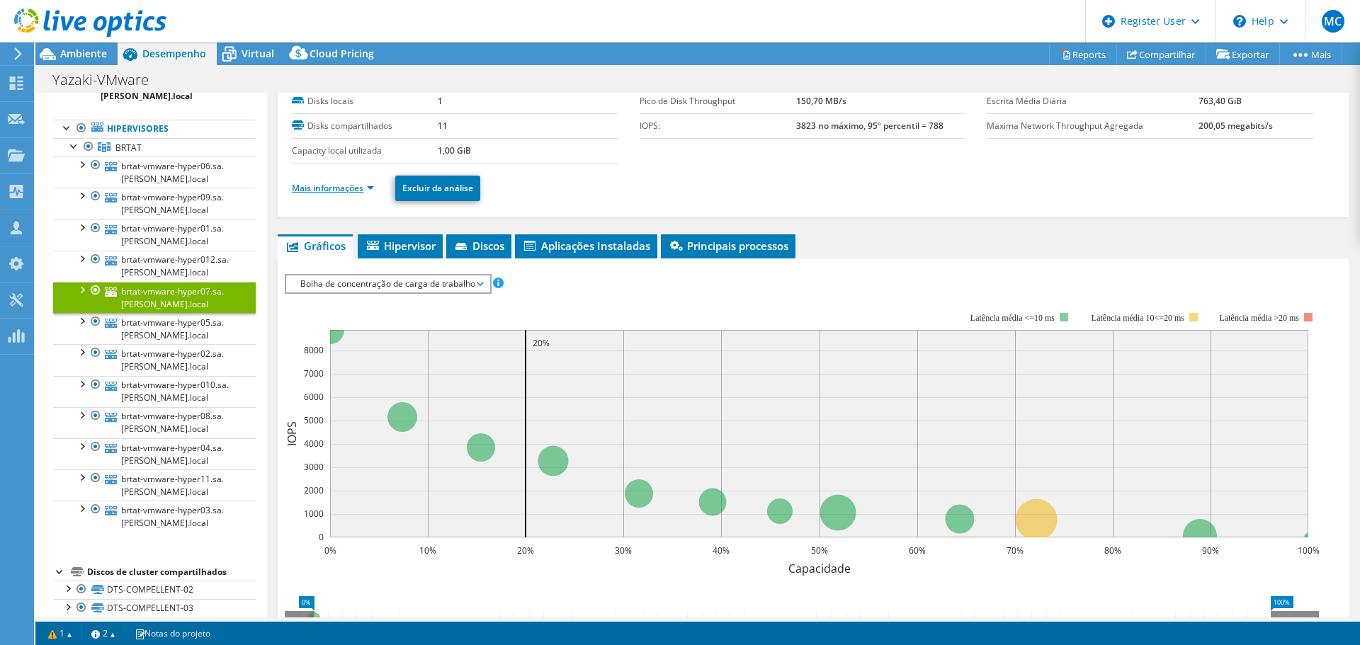
click at [371, 191] on link "Mais informações" at bounding box center [333, 188] width 82 height 12
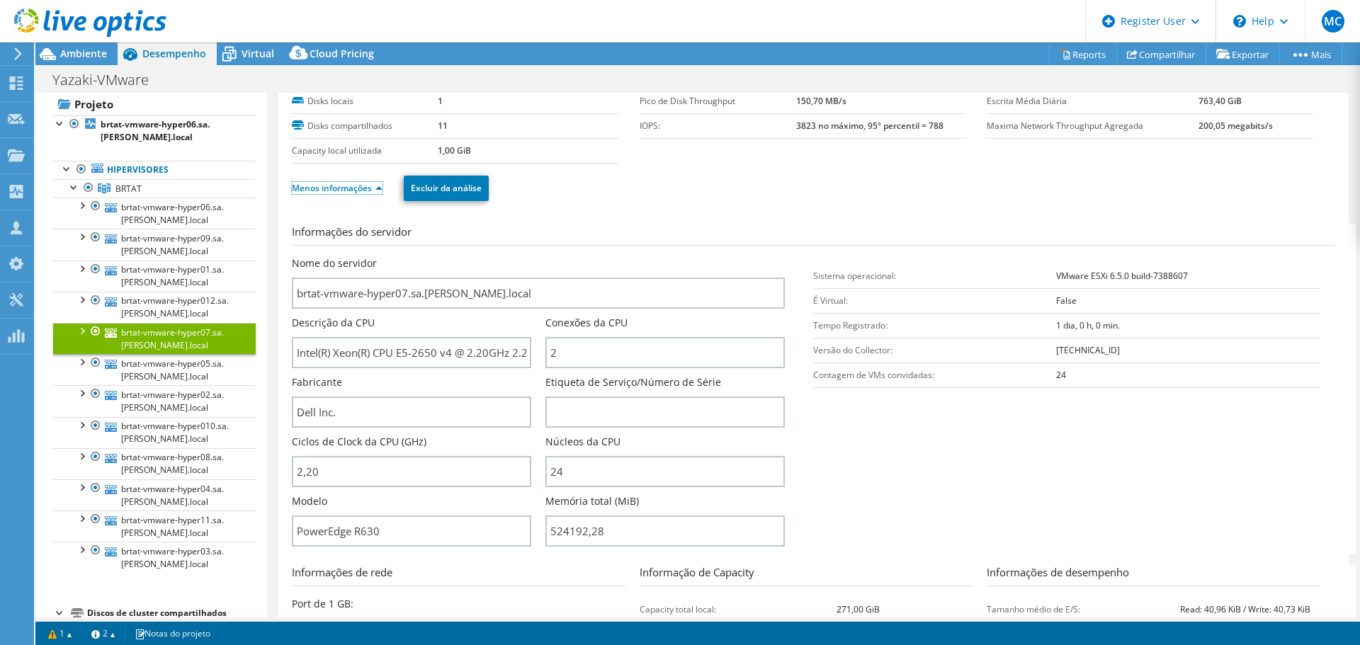
scroll to position [45, 0]
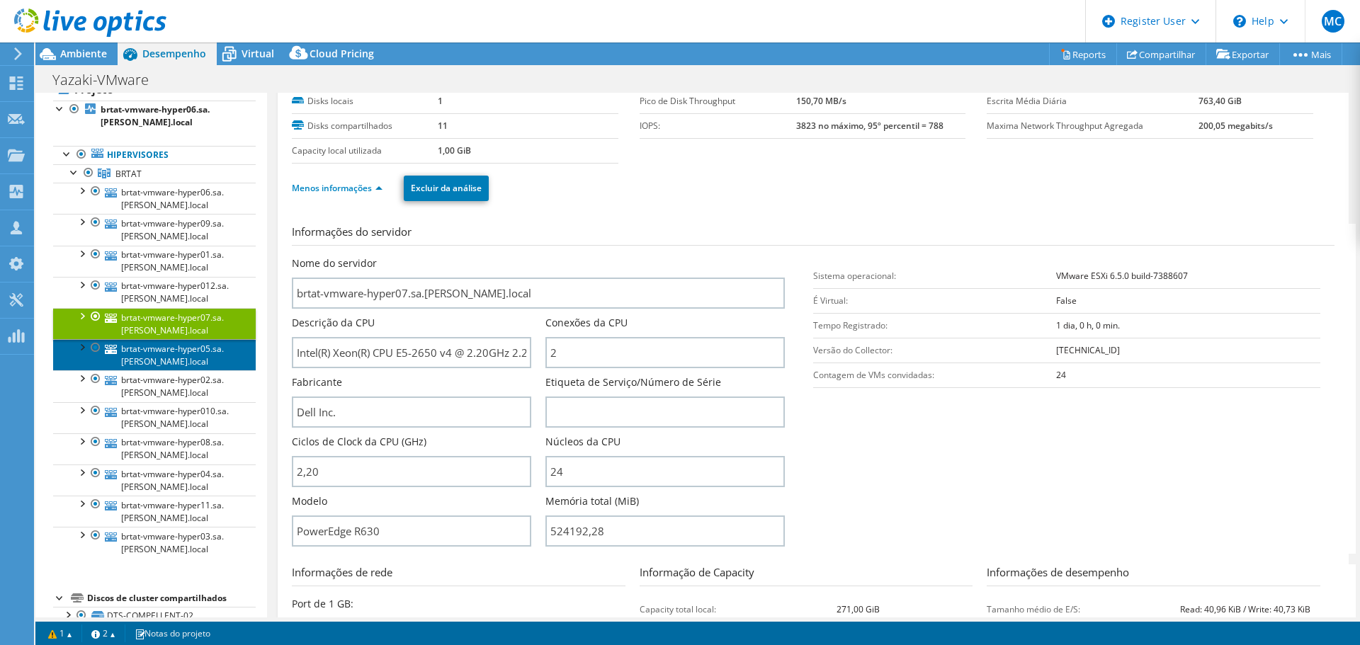
click at [179, 368] on link "brtat-vmware-hyper05.sa.yazaki.local" at bounding box center [154, 354] width 203 height 31
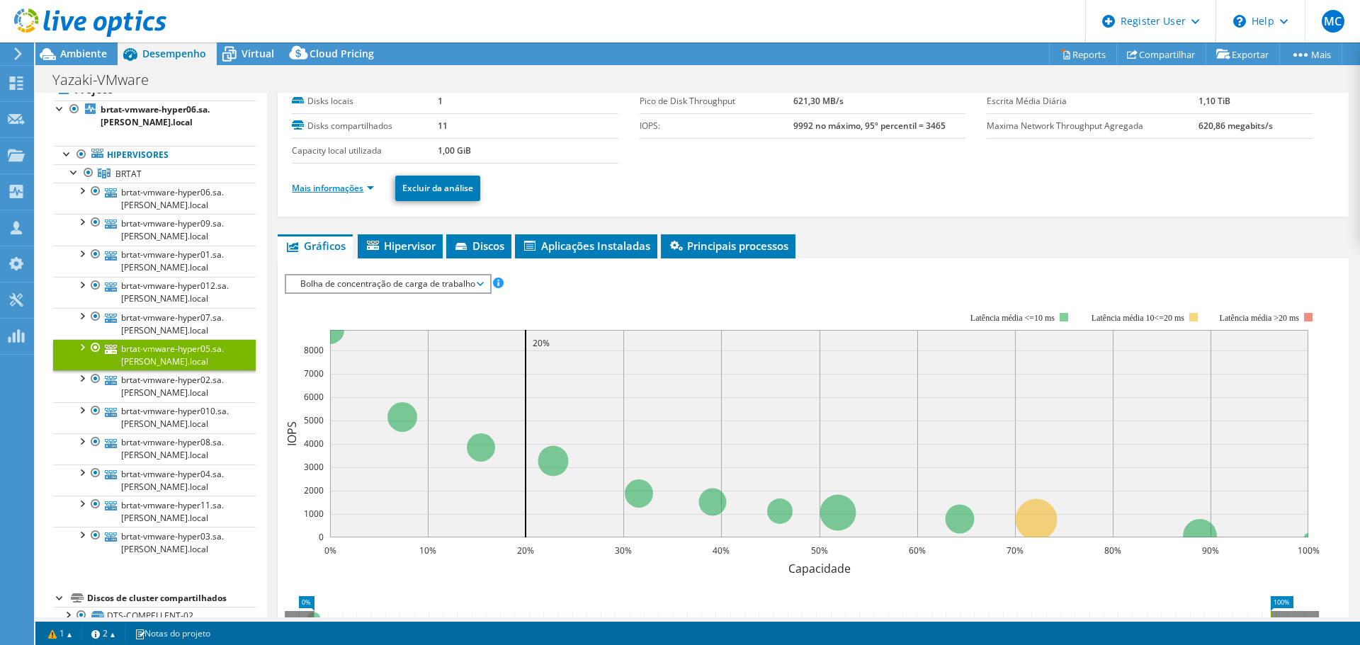
click at [373, 186] on link "Mais informações" at bounding box center [333, 188] width 82 height 12
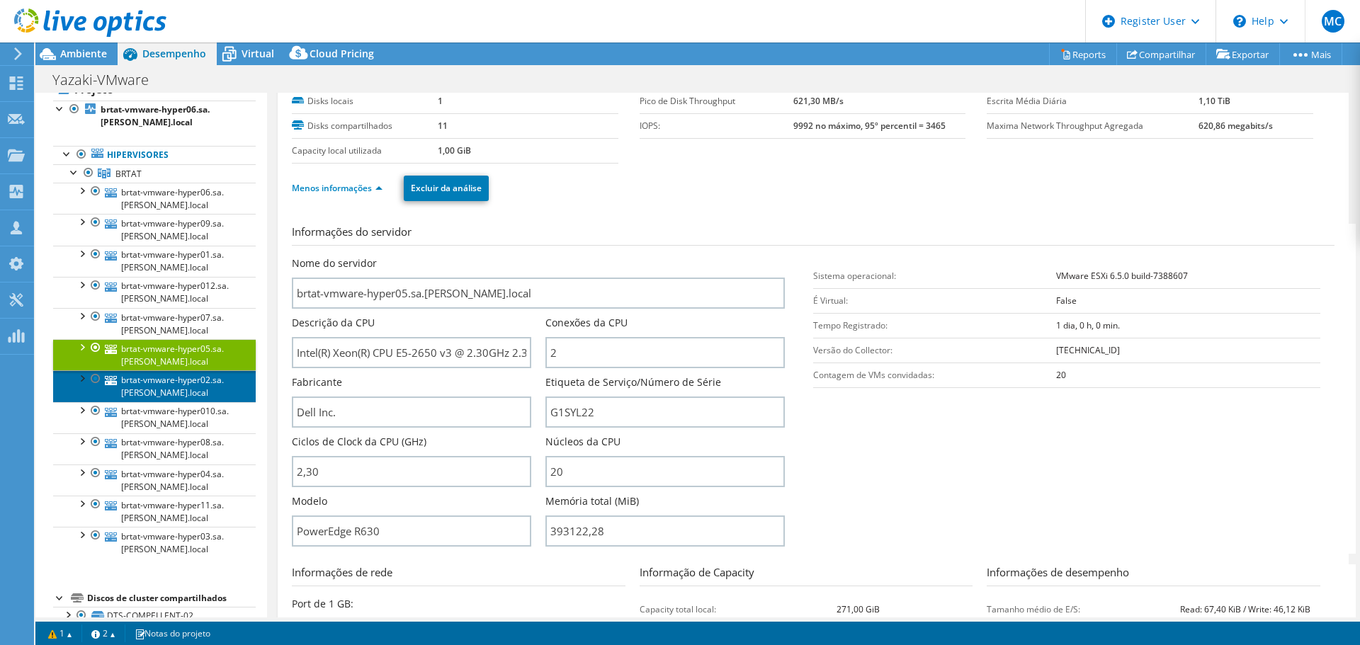
click at [171, 384] on link "brtat-vmware-hyper02.sa.yazaki.local" at bounding box center [154, 385] width 203 height 31
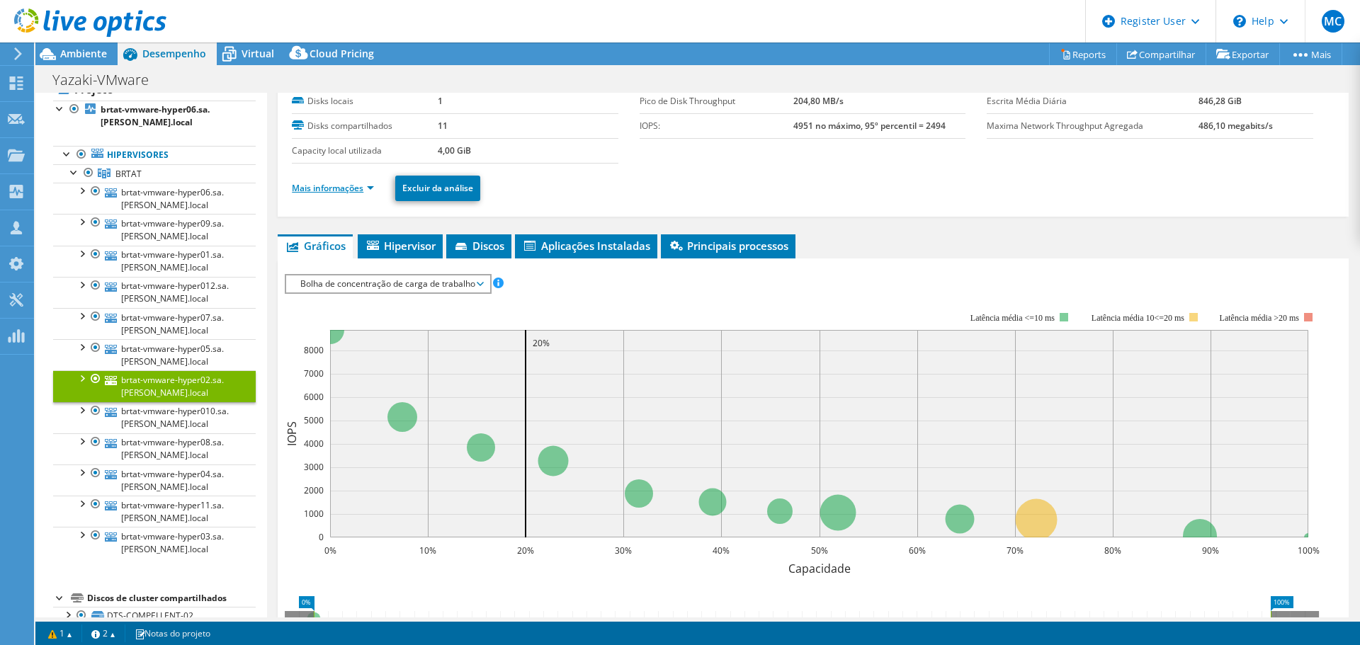
click at [372, 190] on link "Mais informações" at bounding box center [333, 188] width 82 height 12
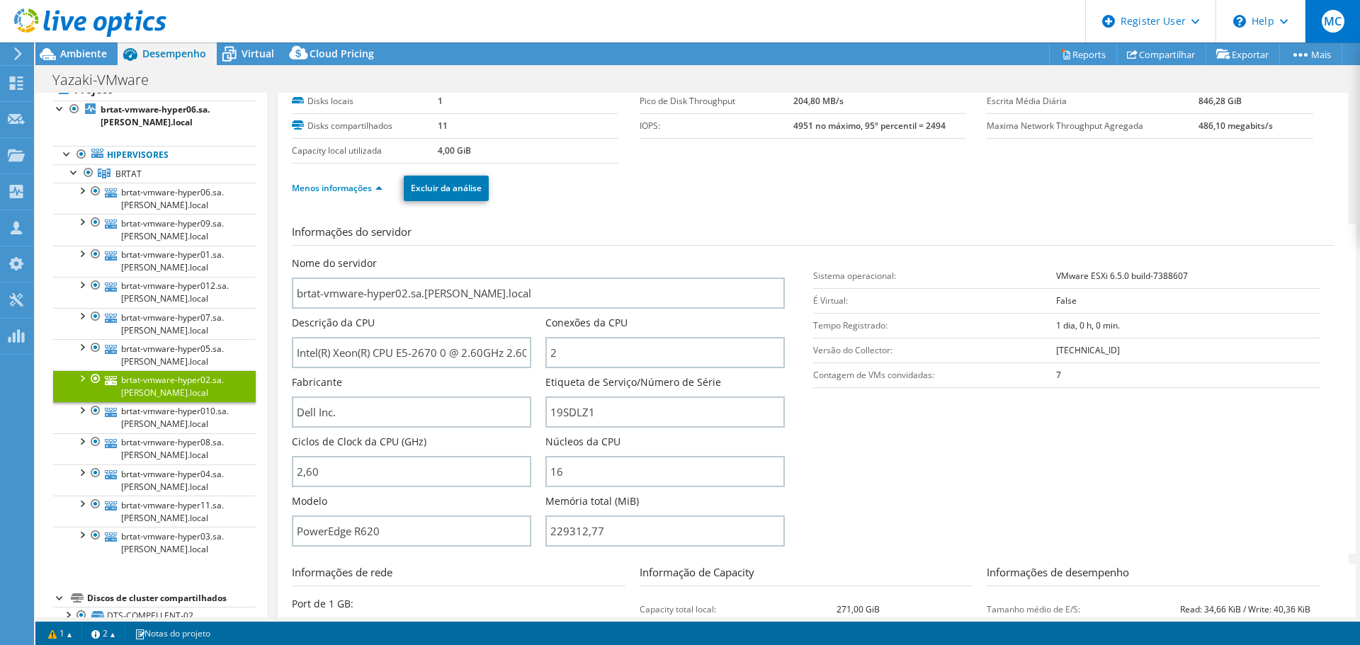
click at [1335, 22] on span "MC" at bounding box center [1332, 21] width 23 height 23
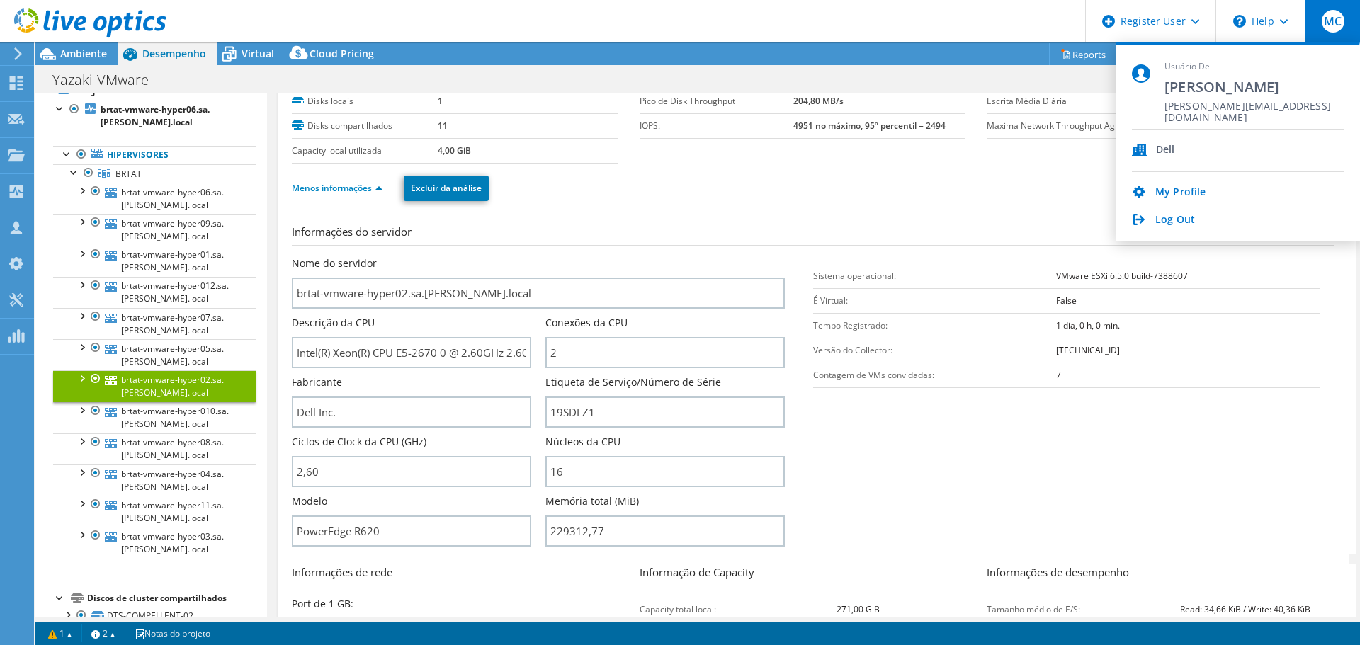
click at [1175, 207] on div "My Profile Log Out" at bounding box center [1238, 199] width 212 height 55
click at [1170, 220] on link "Log Out" at bounding box center [1175, 220] width 40 height 13
click at [1170, 223] on link "Log Out" at bounding box center [1175, 220] width 40 height 13
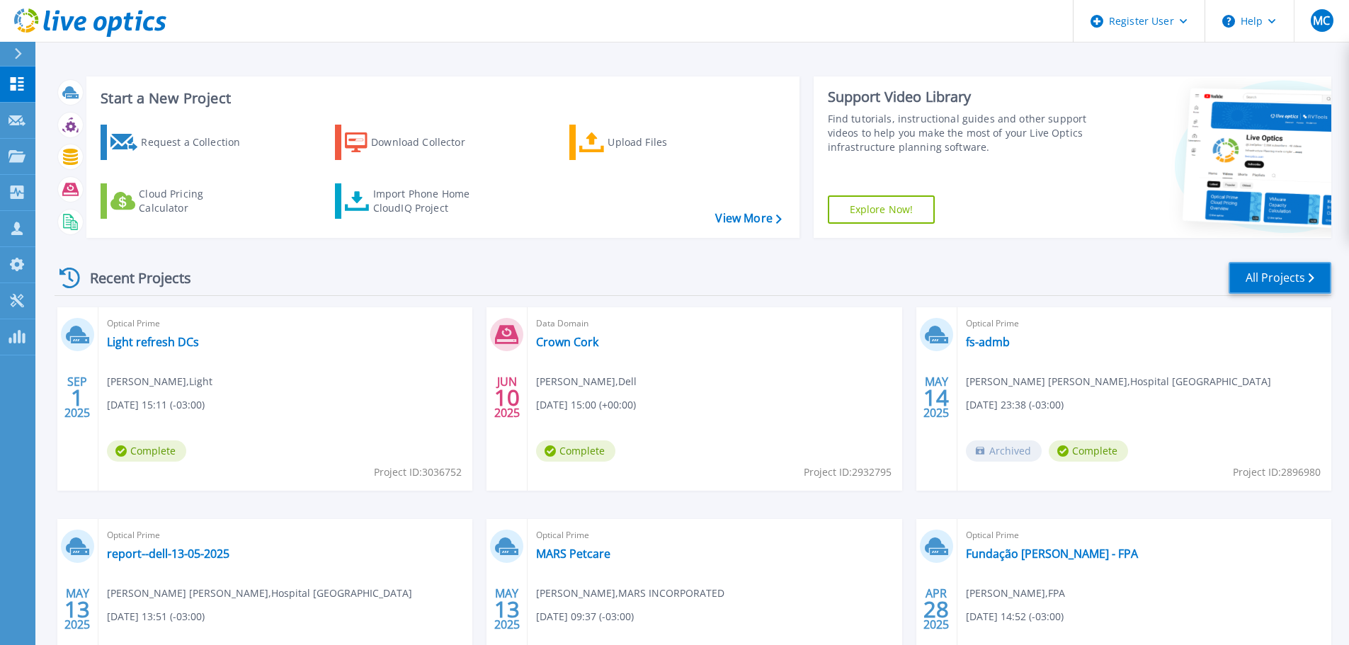
click at [1264, 275] on link "All Projects" at bounding box center [1280, 278] width 103 height 32
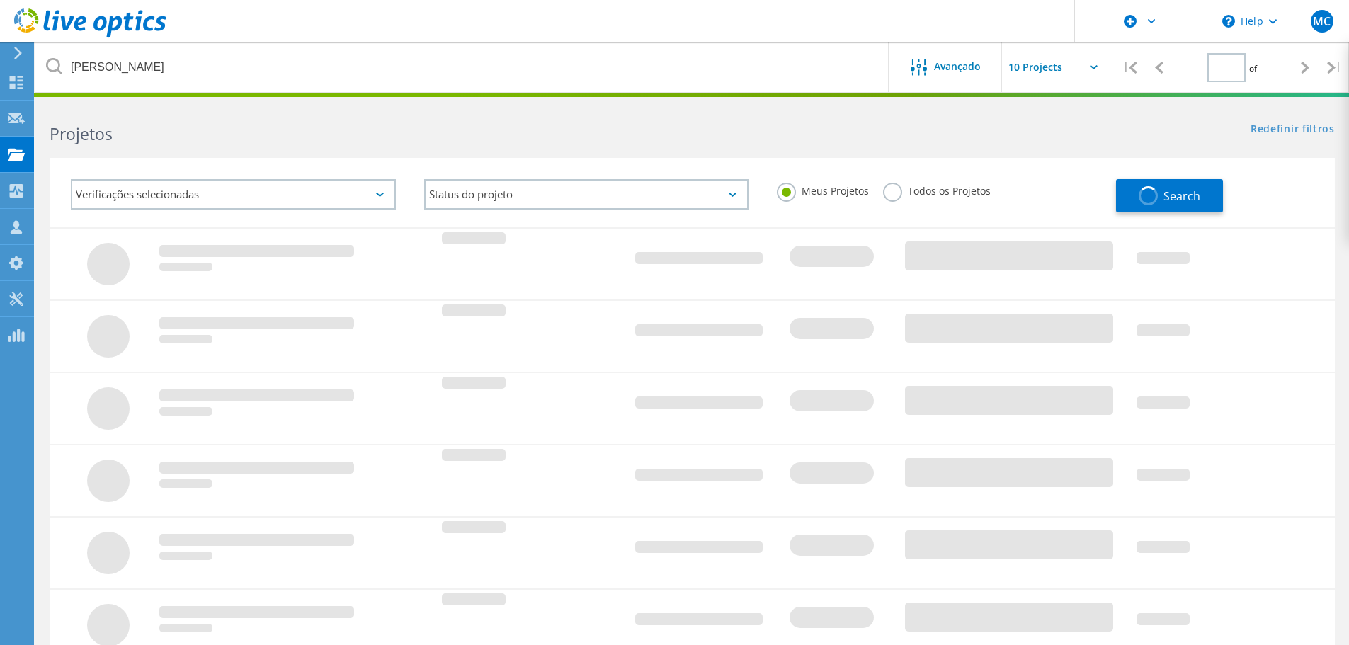
type input "1"
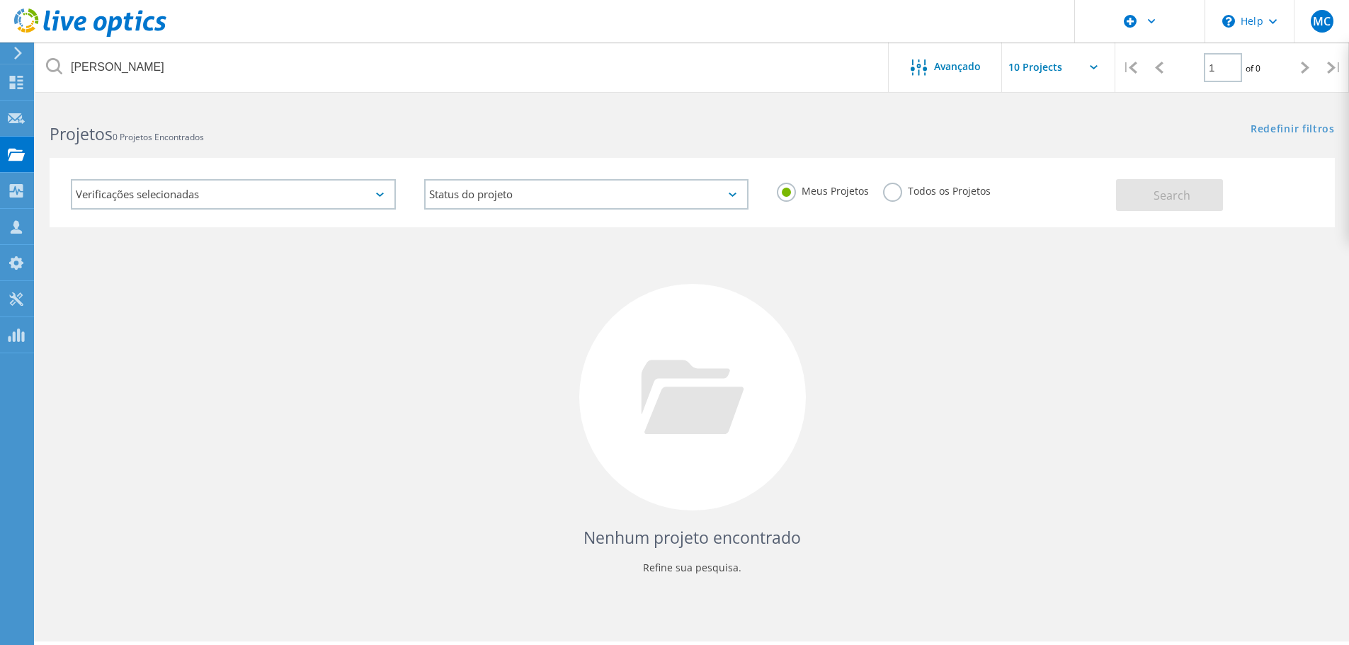
click at [894, 195] on label "Todos os Projetos" at bounding box center [937, 189] width 108 height 13
click at [0, 0] on input "Todos os Projetos" at bounding box center [0, 0] width 0 height 0
click at [1159, 193] on span "Search" at bounding box center [1171, 196] width 37 height 16
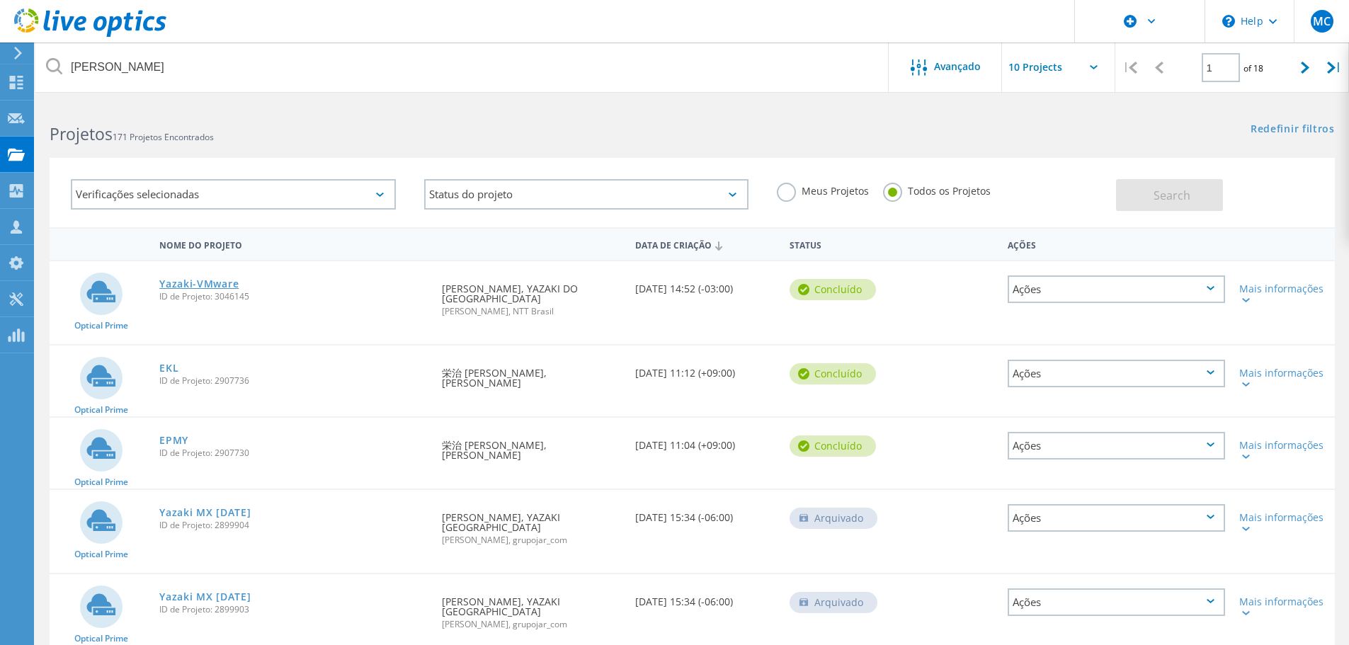
click at [216, 285] on link "Yazaki-VMware" at bounding box center [198, 284] width 79 height 10
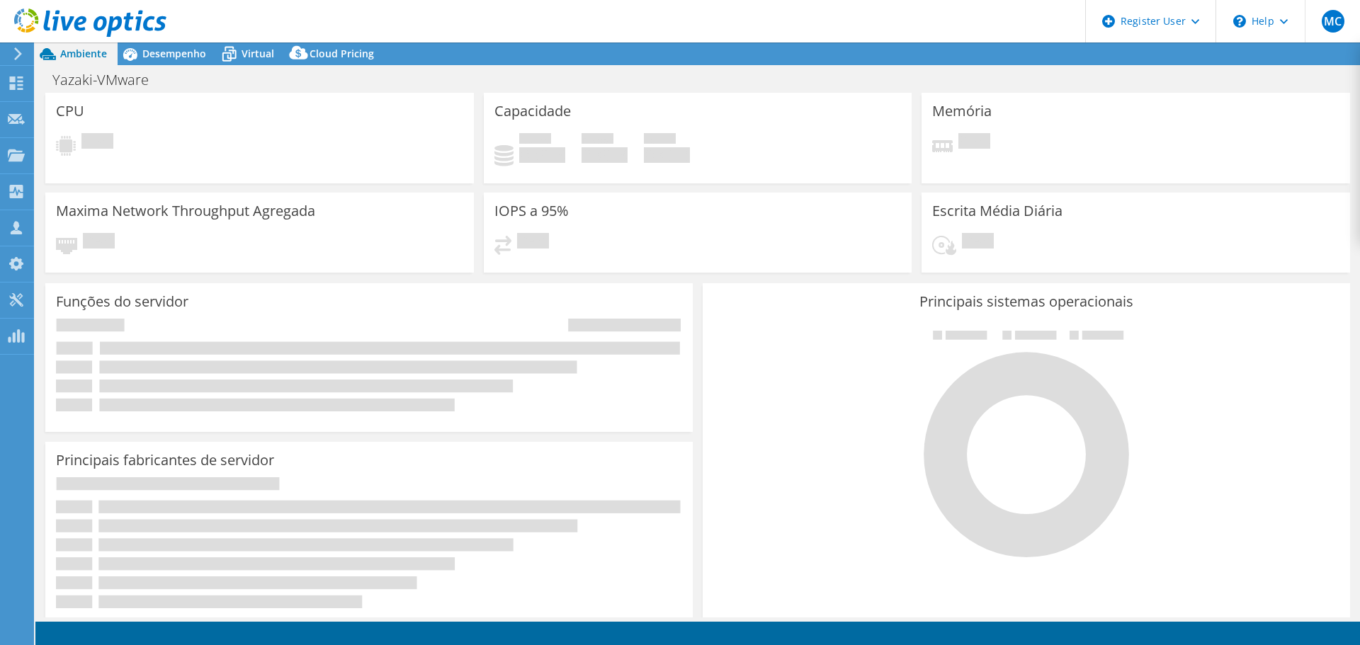
select select "USD"
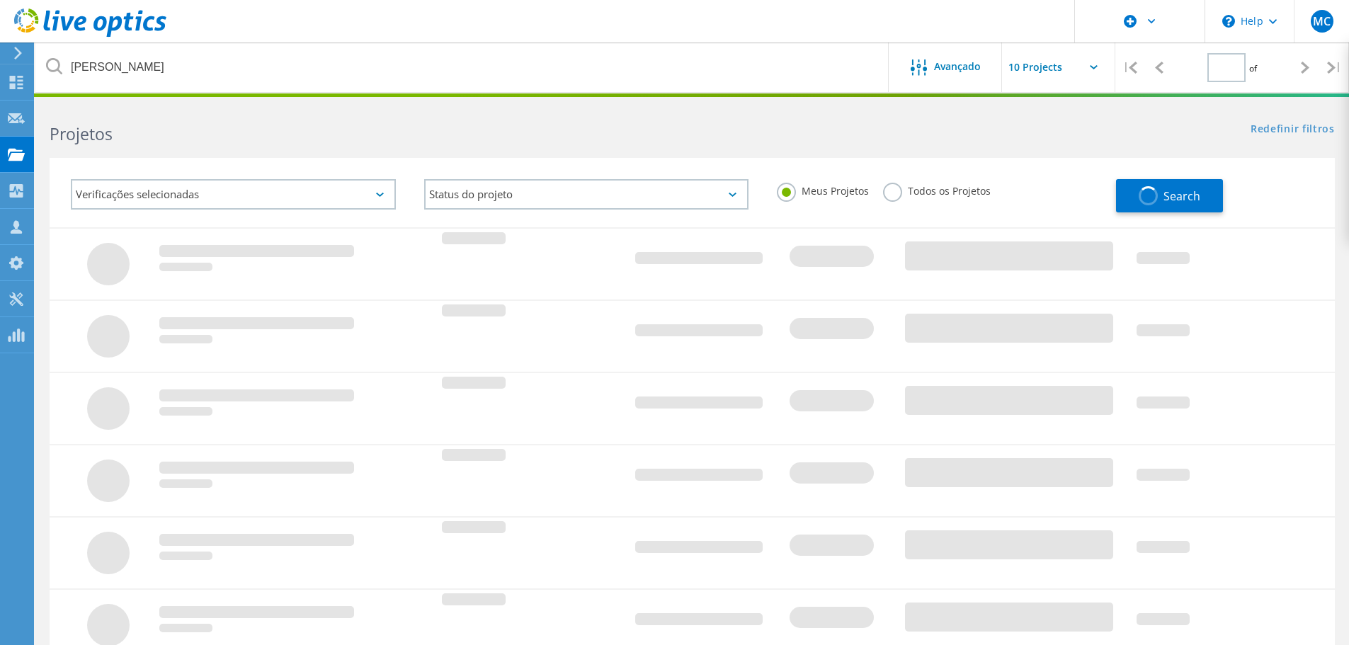
type input "1"
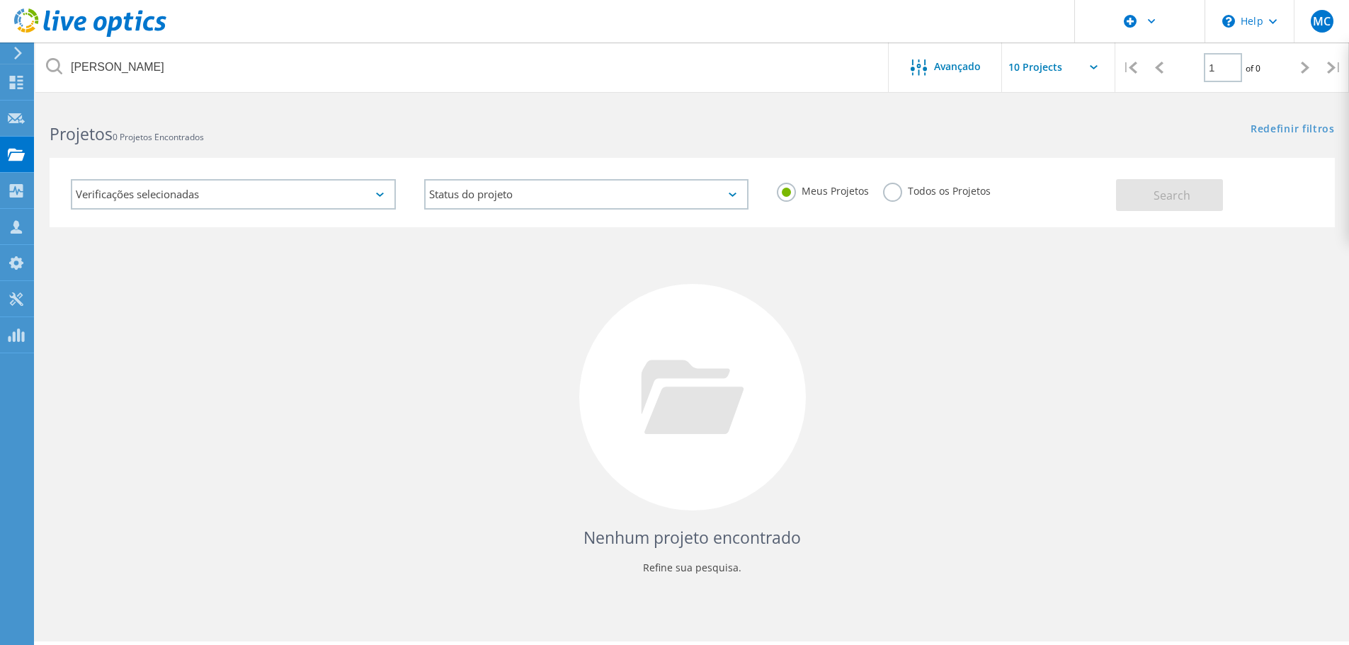
click at [897, 195] on label "Todos os Projetos" at bounding box center [937, 189] width 108 height 13
click at [0, 0] on input "Todos os Projetos" at bounding box center [0, 0] width 0 height 0
click at [1149, 199] on button "Search" at bounding box center [1169, 195] width 107 height 32
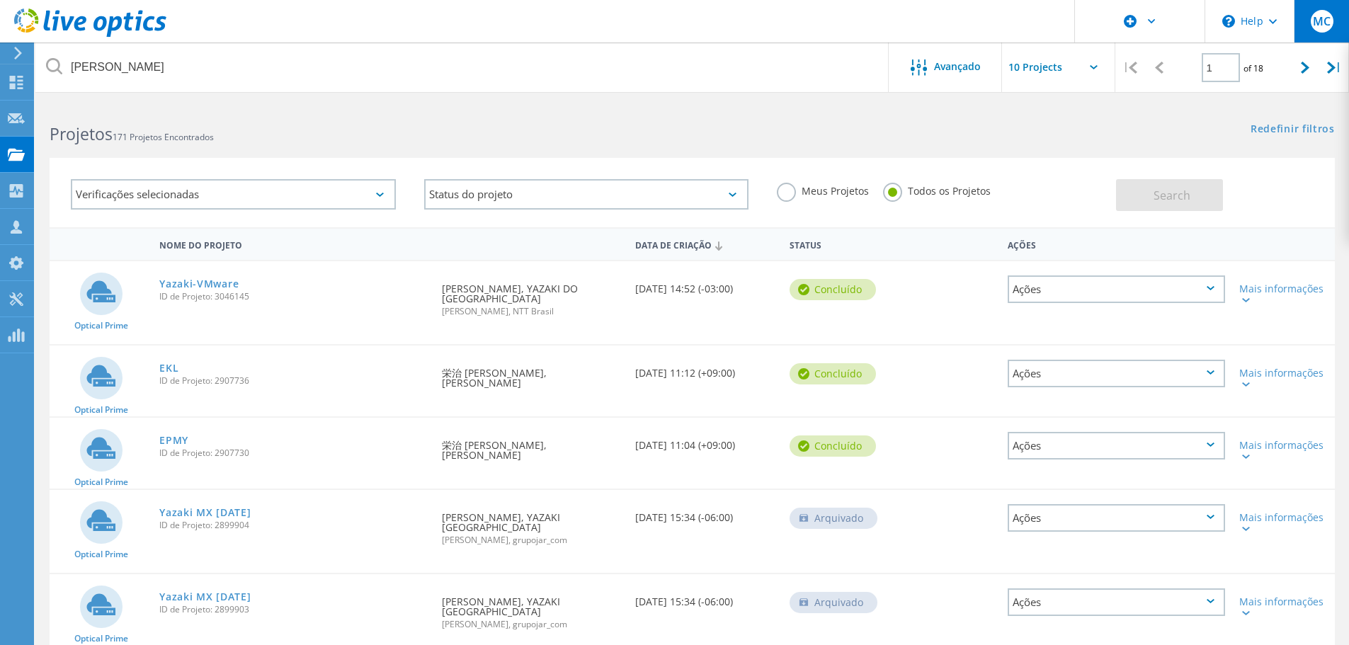
click at [1323, 18] on span "MC" at bounding box center [1322, 21] width 18 height 11
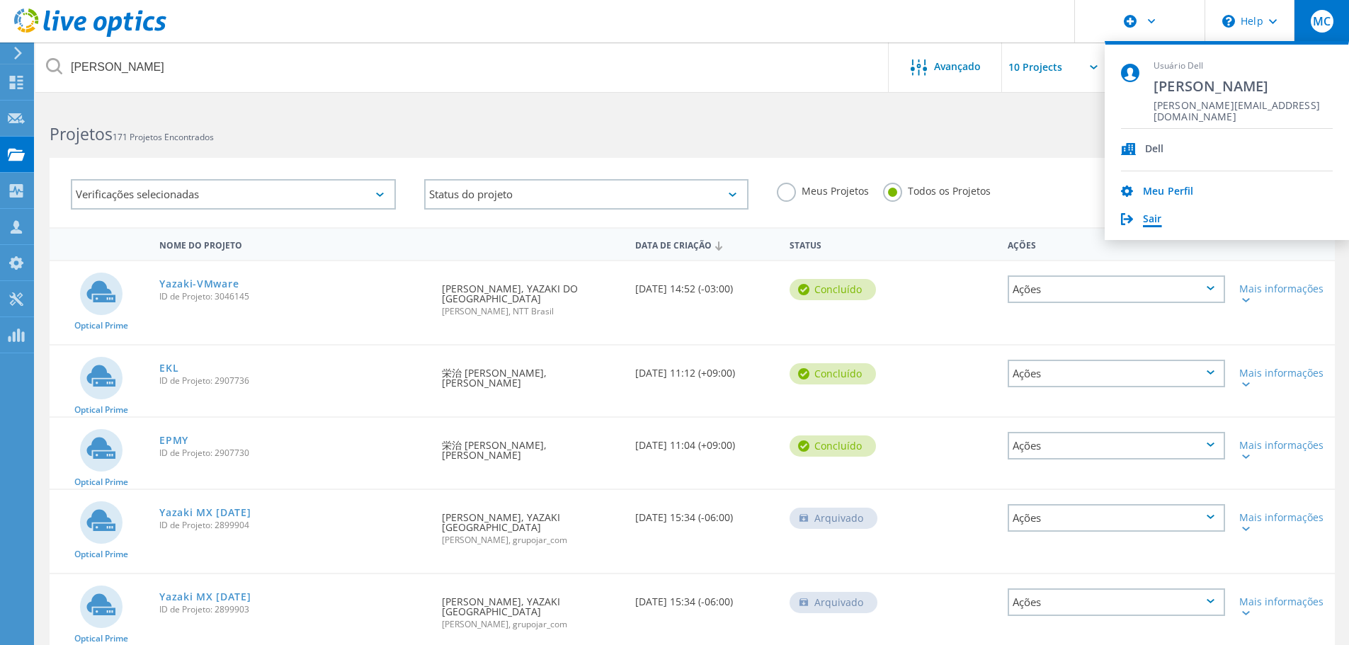
click at [1146, 215] on link "Sair" at bounding box center [1152, 219] width 19 height 13
